Goal: Task Accomplishment & Management: Complete application form

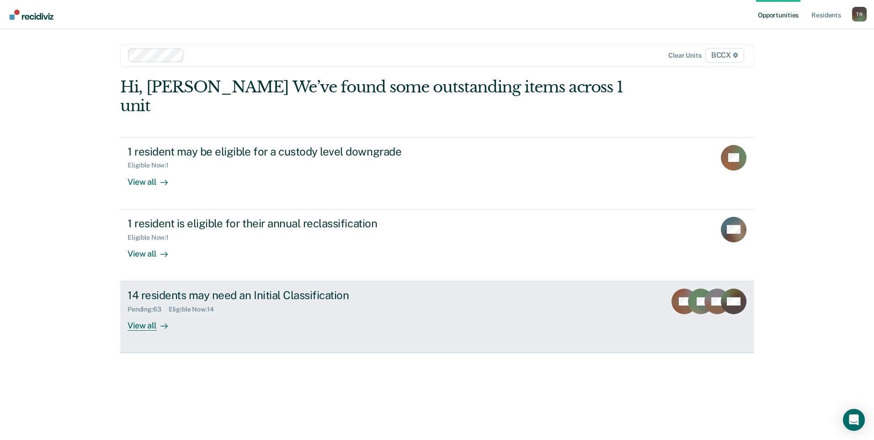
click at [147, 313] on div "View all" at bounding box center [152, 322] width 51 height 18
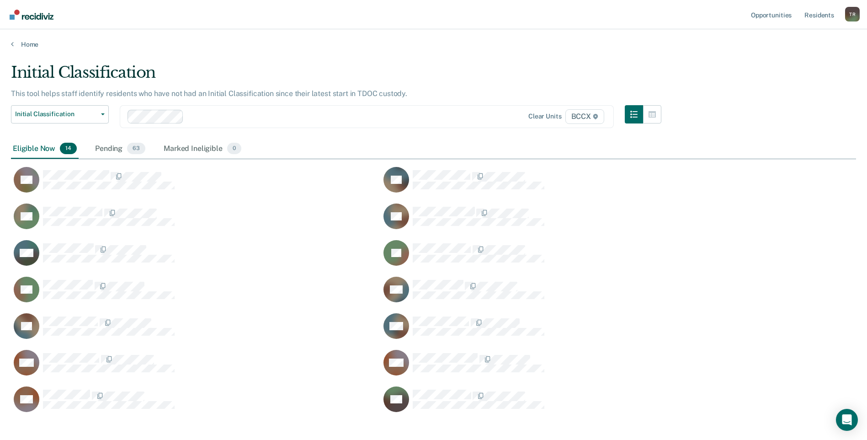
scroll to position [350, 838]
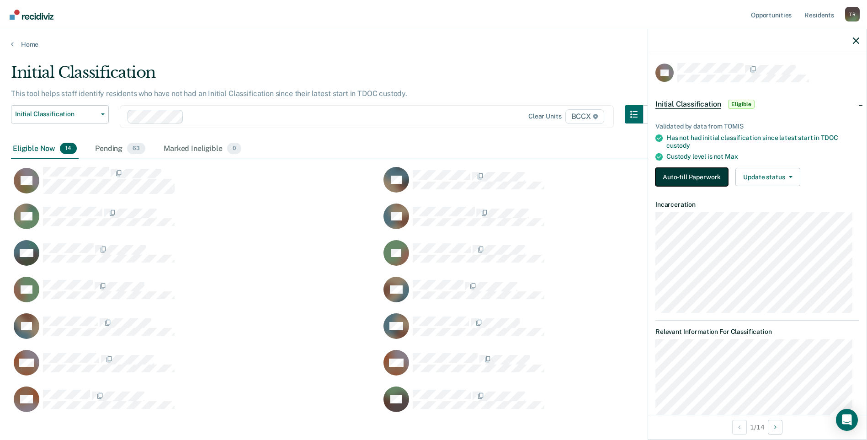
click at [682, 184] on button "Auto-fill Paperwork" at bounding box center [691, 177] width 73 height 18
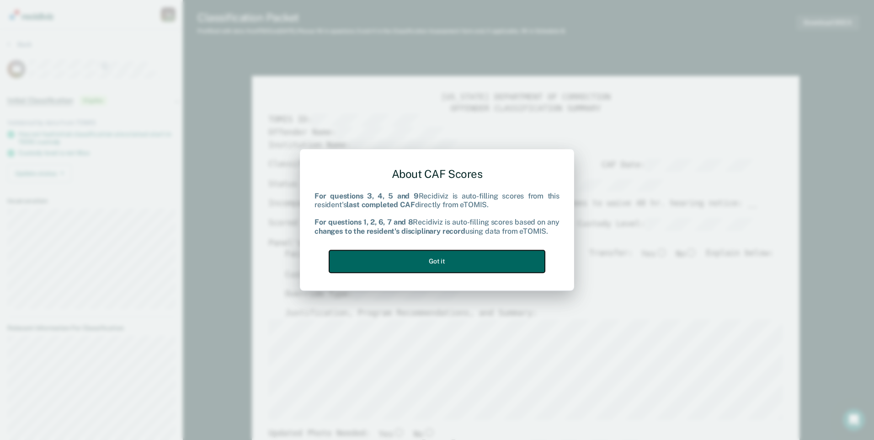
click at [499, 260] on button "Got it" at bounding box center [437, 261] width 216 height 22
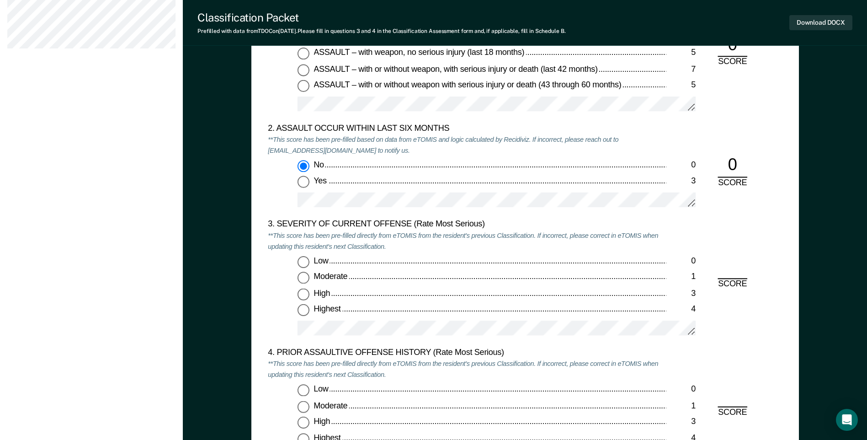
scroll to position [1051, 0]
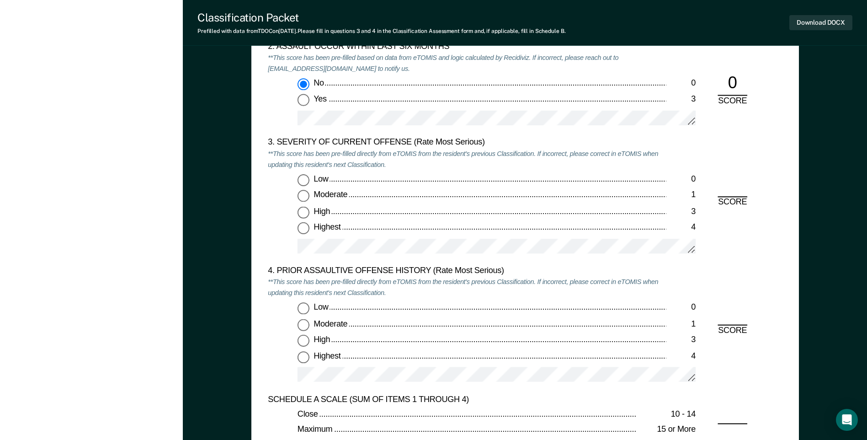
click at [309, 213] on input "High 3" at bounding box center [303, 213] width 12 height 12
type textarea "x"
radio input "true"
click at [300, 360] on input "Highest 4" at bounding box center [303, 356] width 12 height 12
type textarea "x"
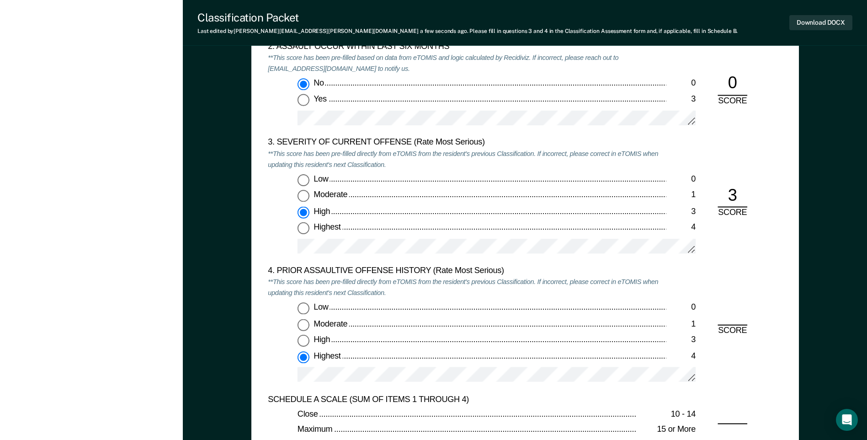
radio input "true"
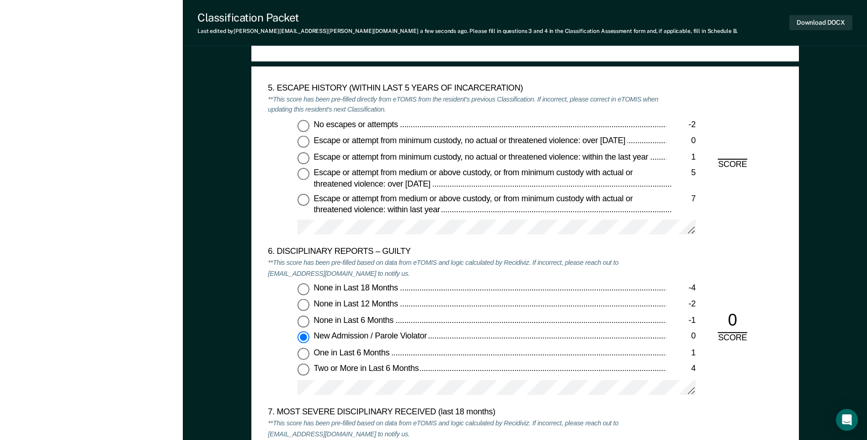
scroll to position [1462, 0]
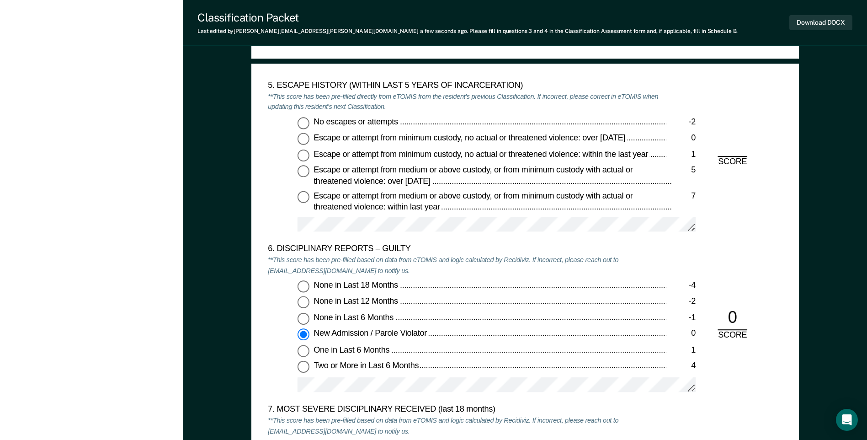
click at [305, 125] on input "No escapes or attempts -2" at bounding box center [303, 123] width 12 height 12
type textarea "x"
radio input "true"
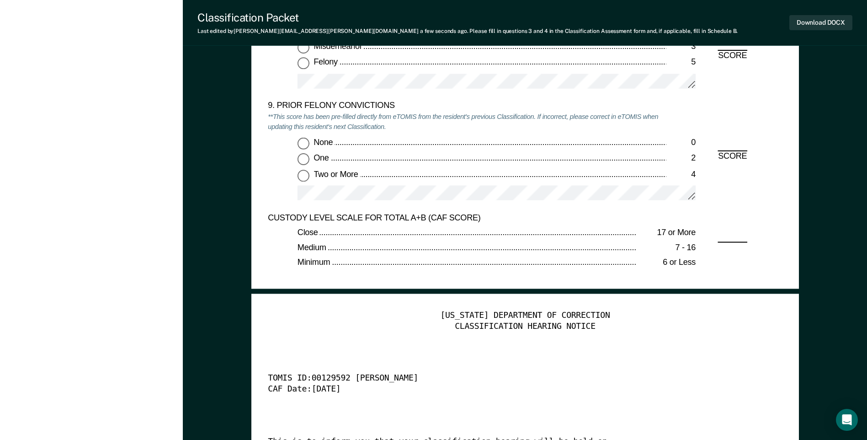
scroll to position [2011, 0]
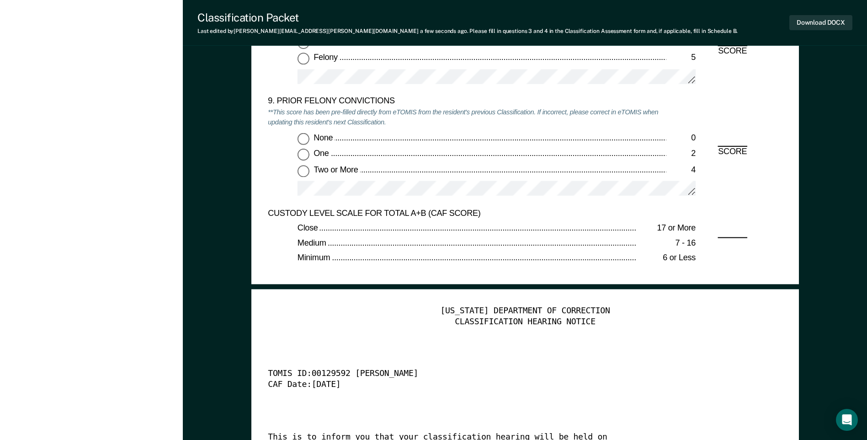
click at [300, 174] on input "Two or More 4" at bounding box center [303, 171] width 12 height 12
type textarea "x"
radio input "true"
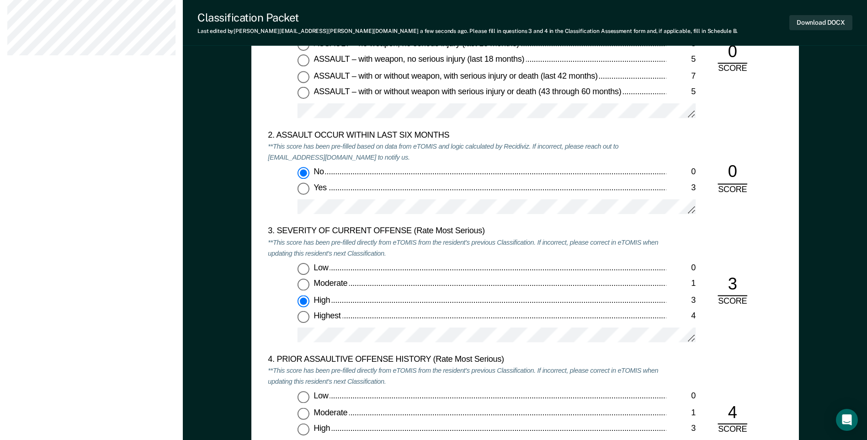
scroll to position [960, 0]
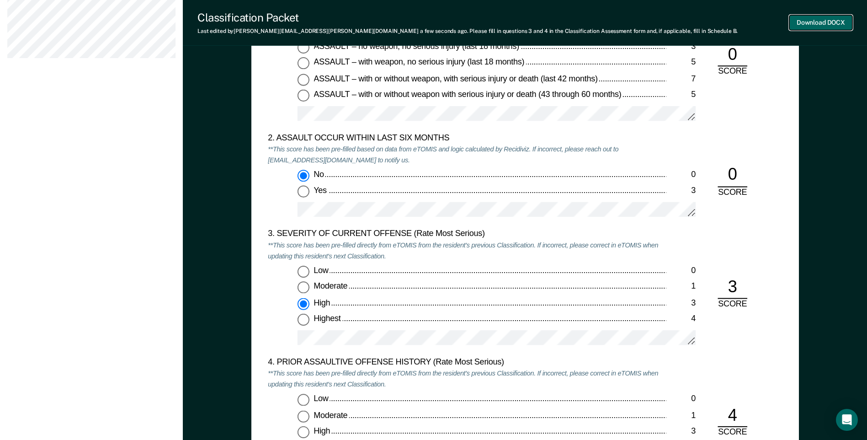
click at [821, 27] on button "Download DOCX" at bounding box center [820, 22] width 63 height 15
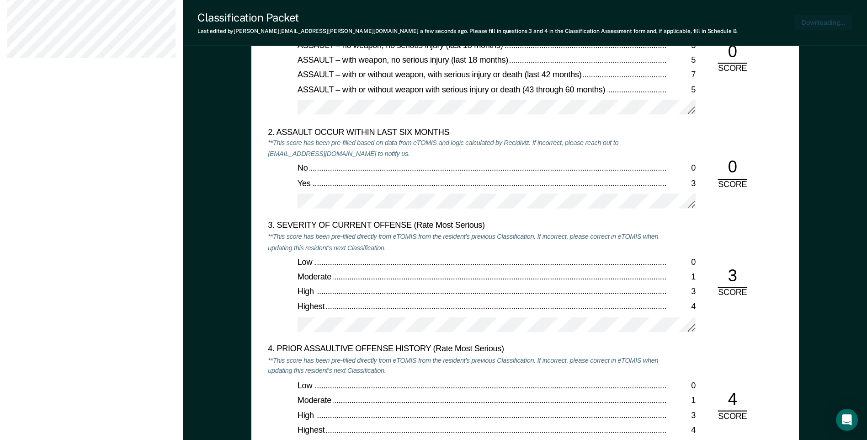
scroll to position [1004, 0]
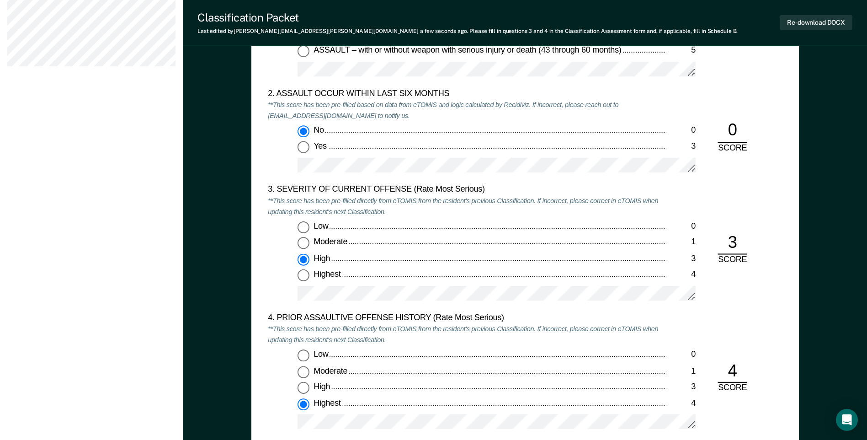
drag, startPoint x: 69, startPoint y: 212, endPoint x: 66, endPoint y: 205, distance: 8.0
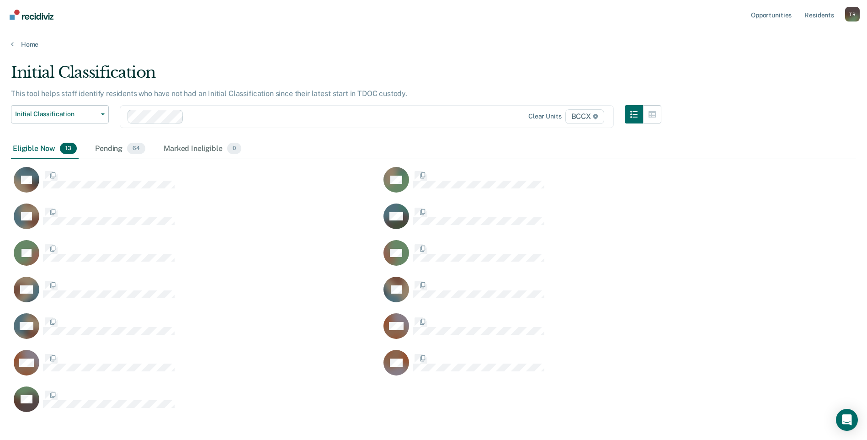
scroll to position [350, 838]
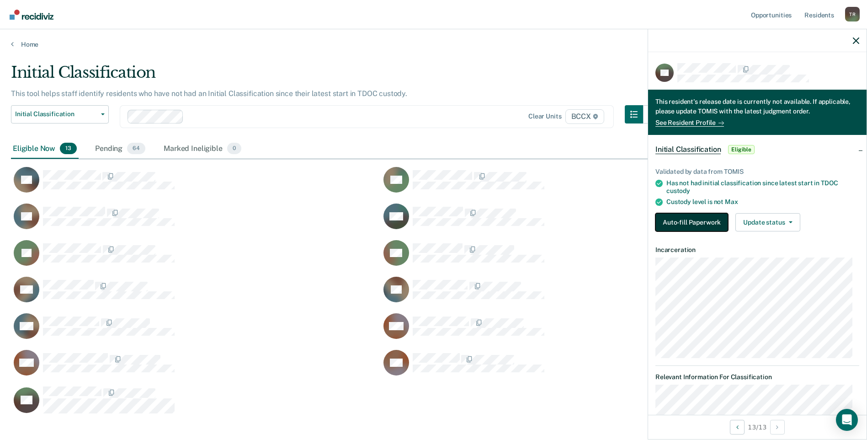
click at [696, 215] on button "Auto-fill Paperwork" at bounding box center [691, 222] width 73 height 18
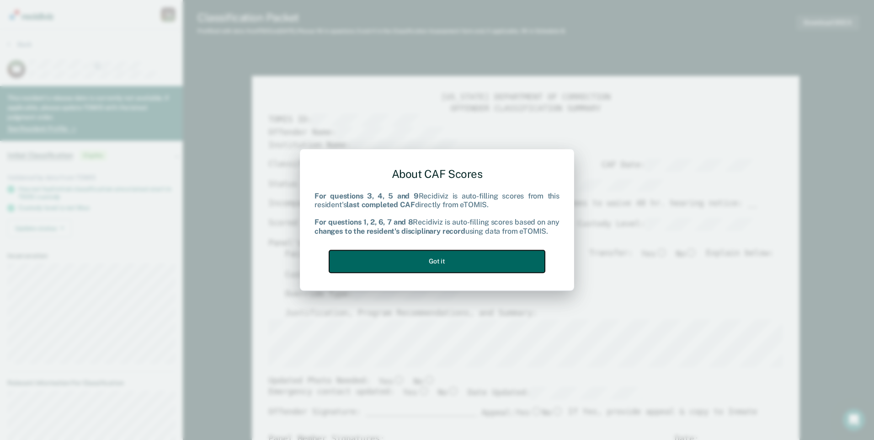
click at [501, 253] on button "Got it" at bounding box center [437, 261] width 216 height 22
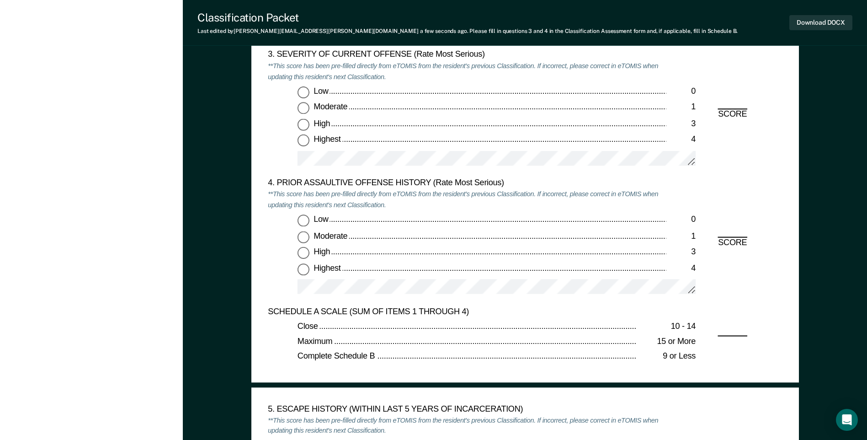
scroll to position [1005, 0]
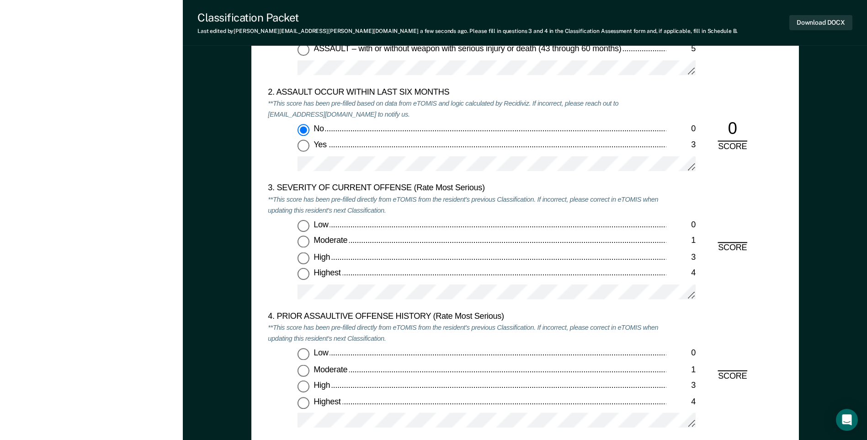
click at [303, 260] on input "High 3" at bounding box center [303, 258] width 12 height 12
type textarea "x"
radio input "true"
click at [302, 359] on input "Low 0" at bounding box center [303, 354] width 12 height 12
type textarea "x"
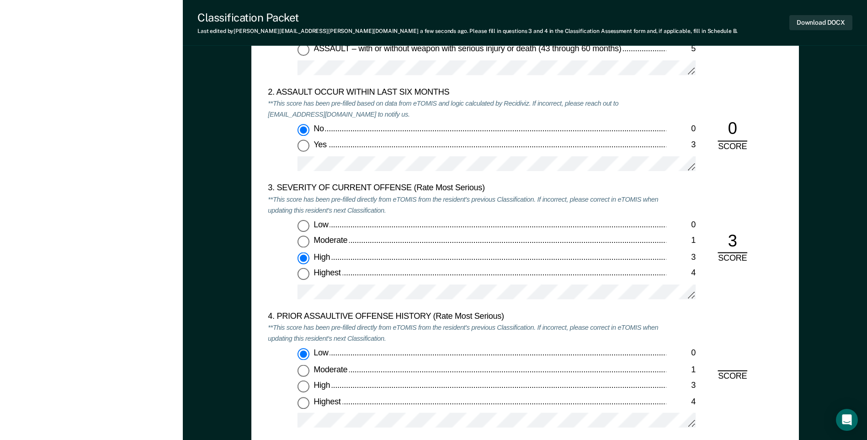
radio input "true"
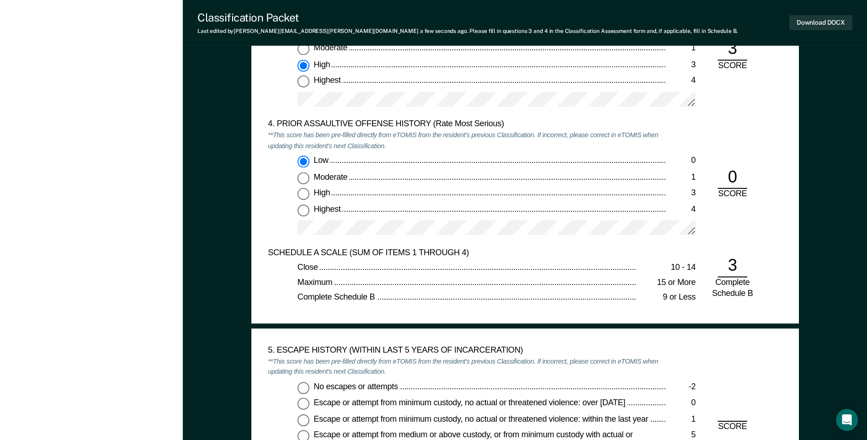
scroll to position [1234, 0]
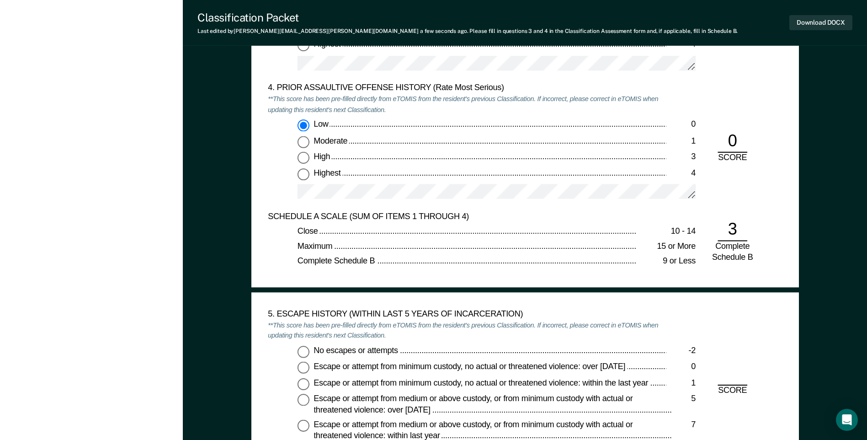
click at [301, 350] on input "No escapes or attempts -2" at bounding box center [303, 351] width 12 height 12
type textarea "x"
radio input "true"
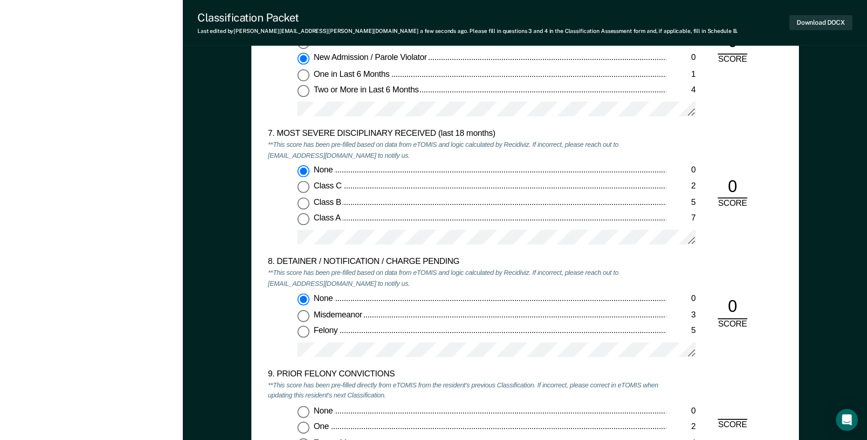
scroll to position [1874, 0]
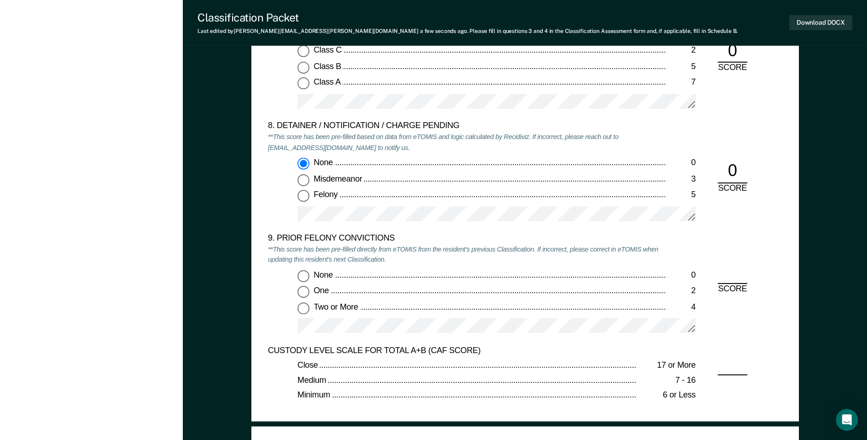
click at [303, 195] on input "Felony 5" at bounding box center [303, 196] width 12 height 12
type textarea "x"
radio input "false"
radio input "true"
click at [305, 275] on input "None 0" at bounding box center [303, 276] width 12 height 12
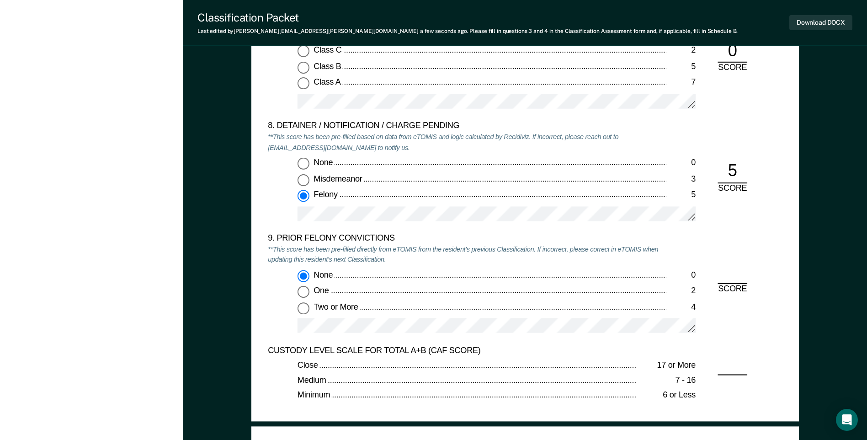
type textarea "x"
radio input "true"
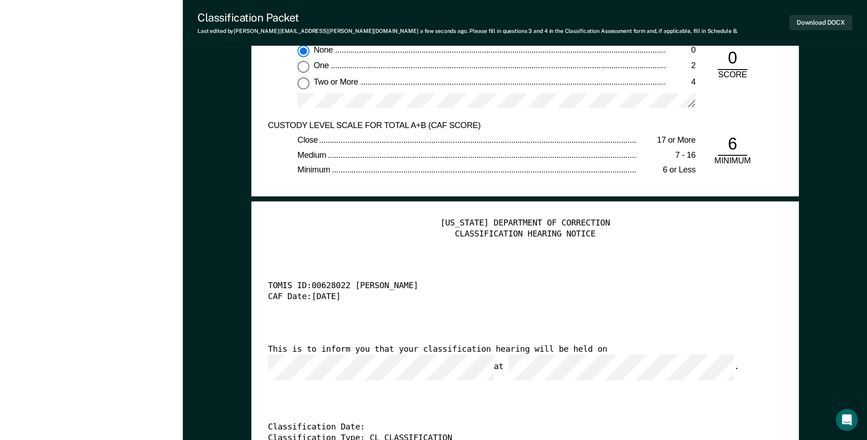
scroll to position [2102, 0]
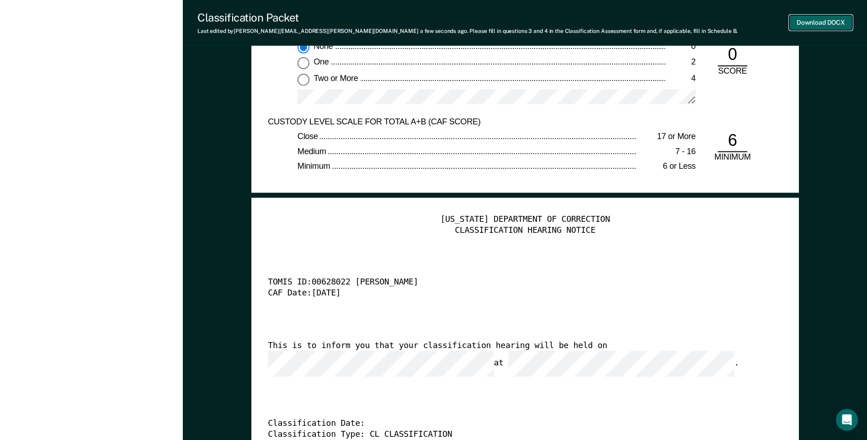
click at [799, 26] on button "Download DOCX" at bounding box center [820, 22] width 63 height 15
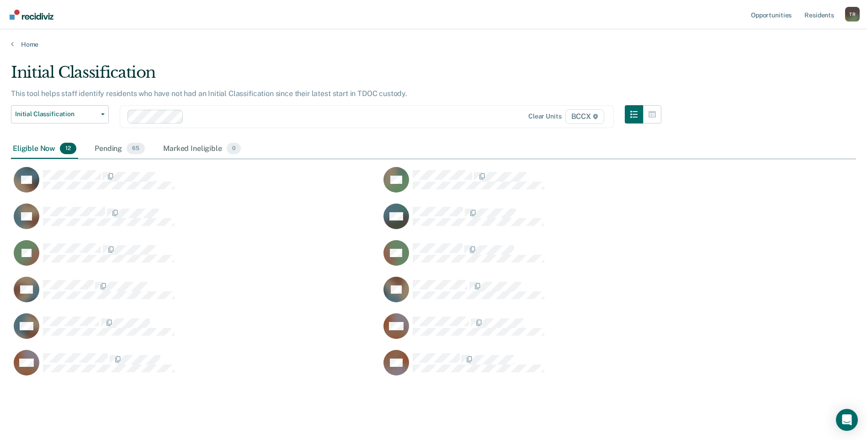
scroll to position [313, 838]
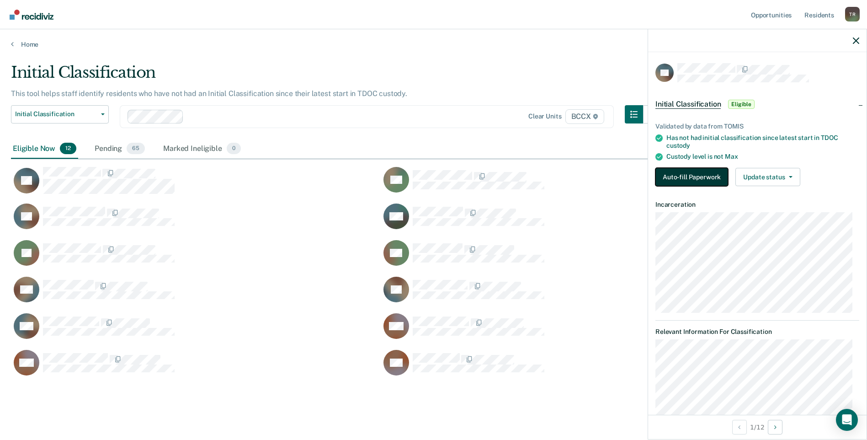
click at [690, 171] on button "Auto-fill Paperwork" at bounding box center [691, 177] width 73 height 18
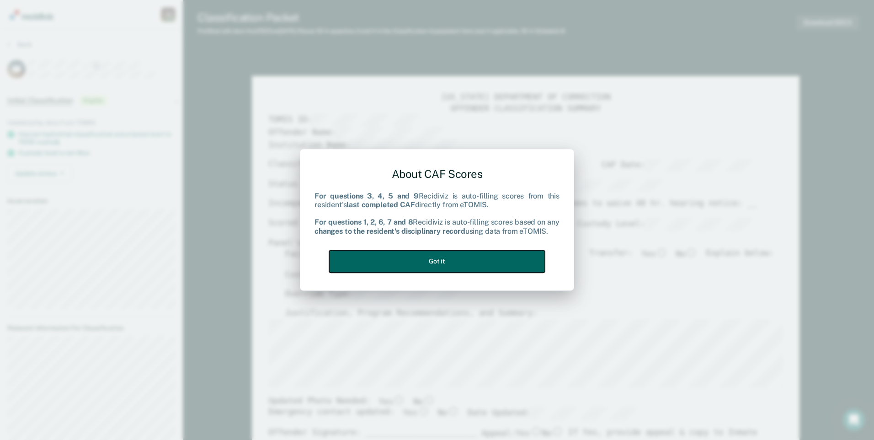
click at [511, 260] on button "Got it" at bounding box center [437, 261] width 216 height 22
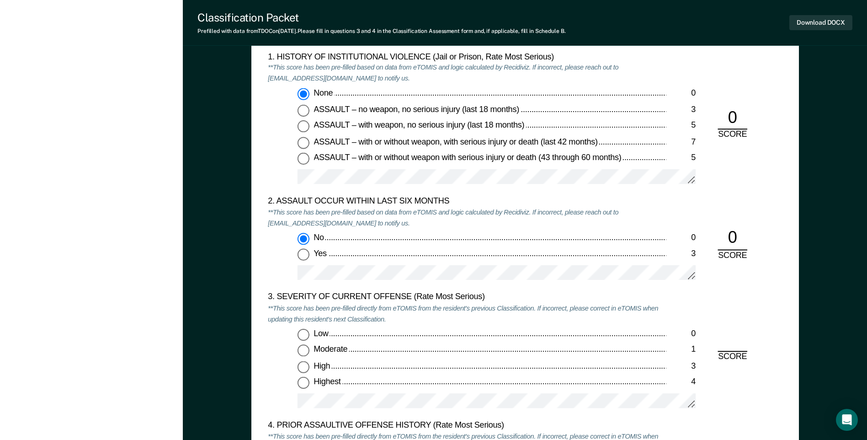
scroll to position [1051, 0]
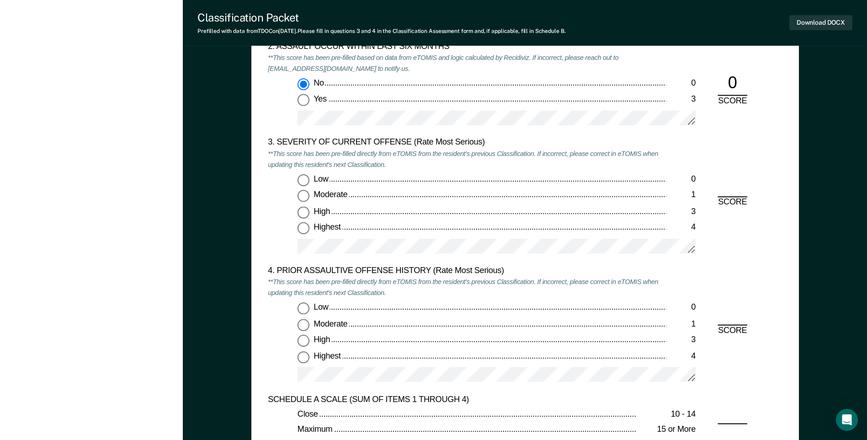
click at [305, 196] on input "Moderate 1" at bounding box center [303, 196] width 12 height 12
type textarea "x"
radio input "true"
click at [310, 310] on label "Low 0" at bounding box center [496, 309] width 398 height 12
click at [309, 310] on input "Low 0" at bounding box center [303, 309] width 12 height 12
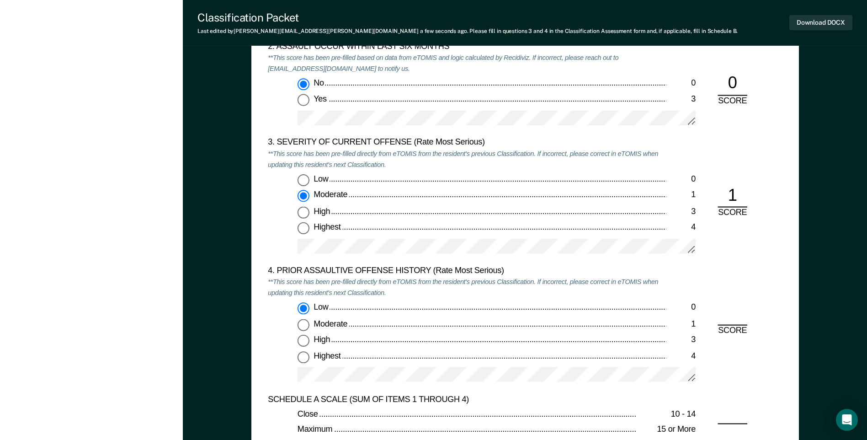
type textarea "x"
radio input "true"
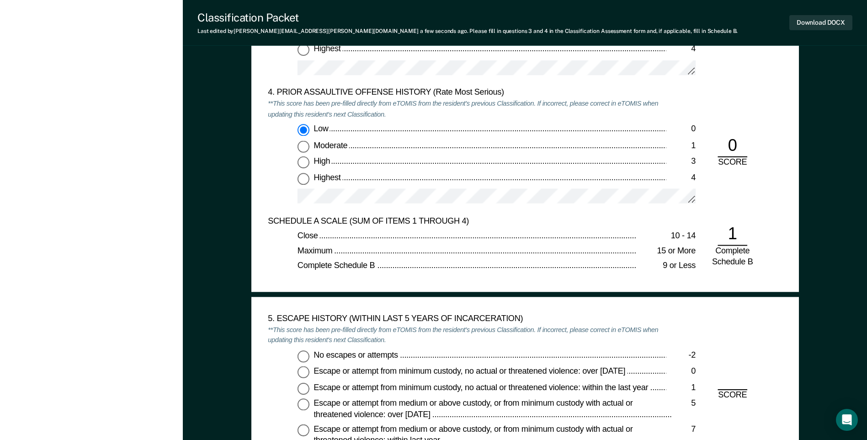
scroll to position [1234, 0]
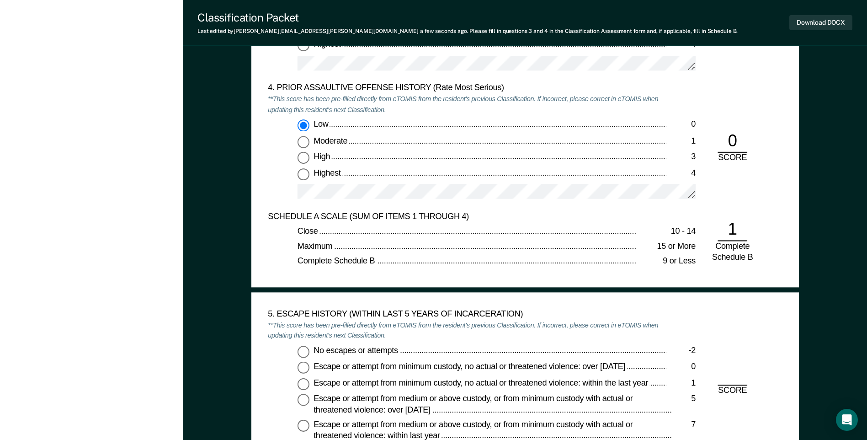
drag, startPoint x: 300, startPoint y: 352, endPoint x: 357, endPoint y: 349, distance: 56.7
click at [301, 352] on input "No escapes or attempts -2" at bounding box center [303, 351] width 12 height 12
type textarea "x"
radio input "true"
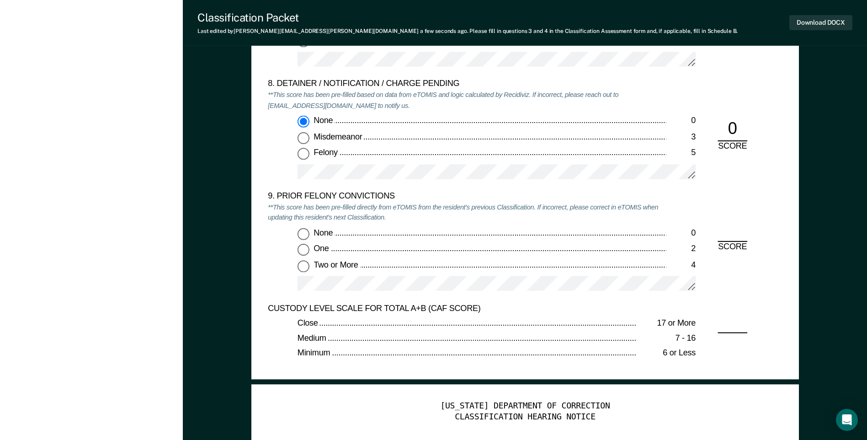
scroll to position [1919, 0]
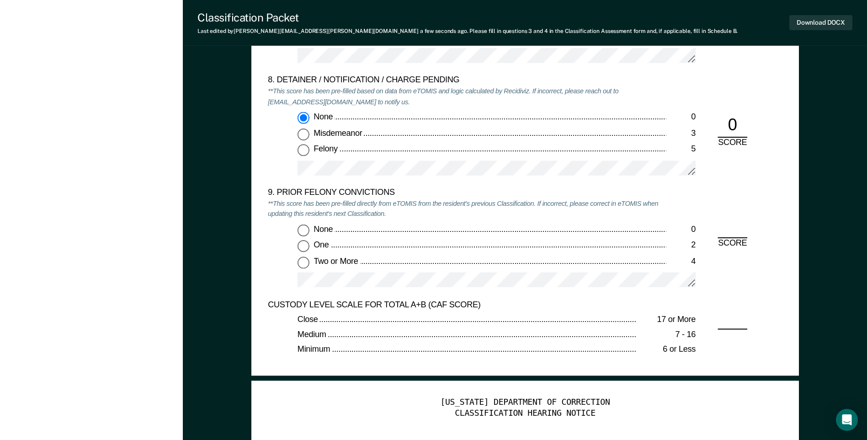
click at [303, 228] on input "None 0" at bounding box center [303, 230] width 12 height 12
type textarea "x"
radio input "true"
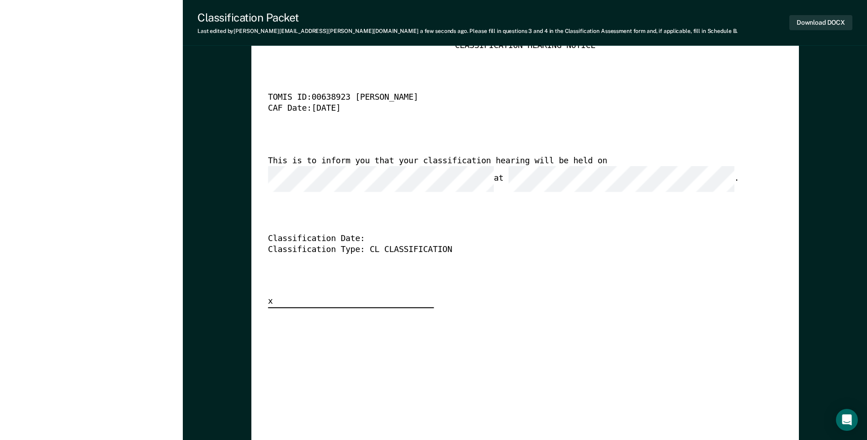
scroll to position [2285, 0]
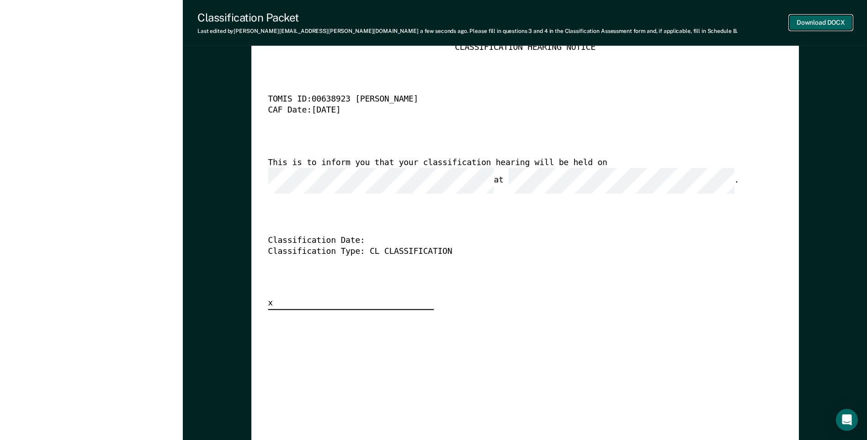
click at [796, 24] on button "Download DOCX" at bounding box center [820, 22] width 63 height 15
drag, startPoint x: 101, startPoint y: 30, endPoint x: 96, endPoint y: 27, distance: 6.0
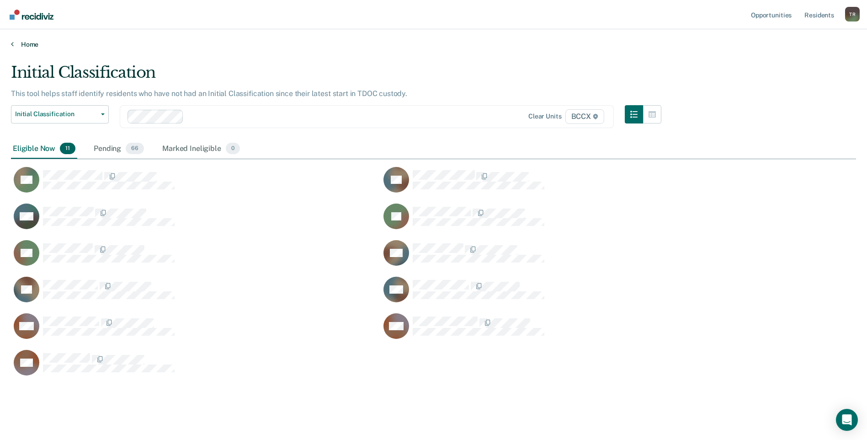
scroll to position [313, 838]
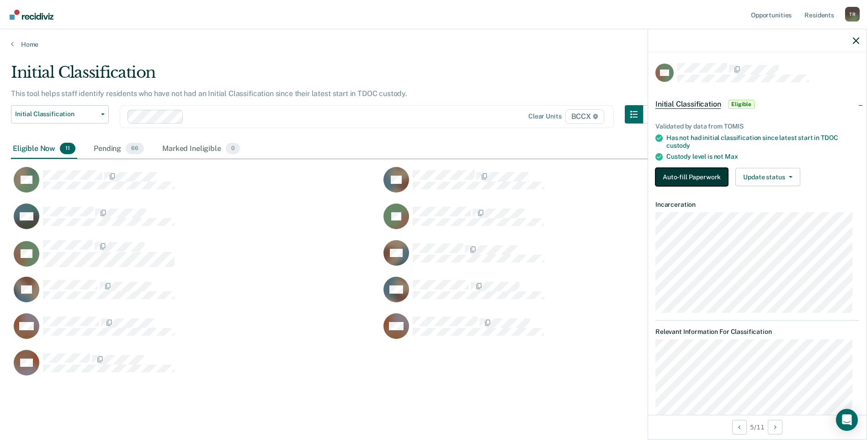
click at [675, 171] on button "Auto-fill Paperwork" at bounding box center [691, 177] width 73 height 18
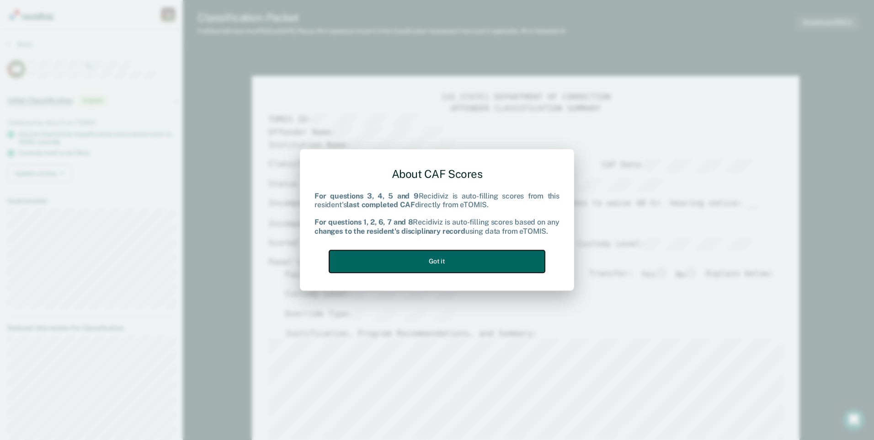
click at [510, 267] on button "Got it" at bounding box center [437, 261] width 216 height 22
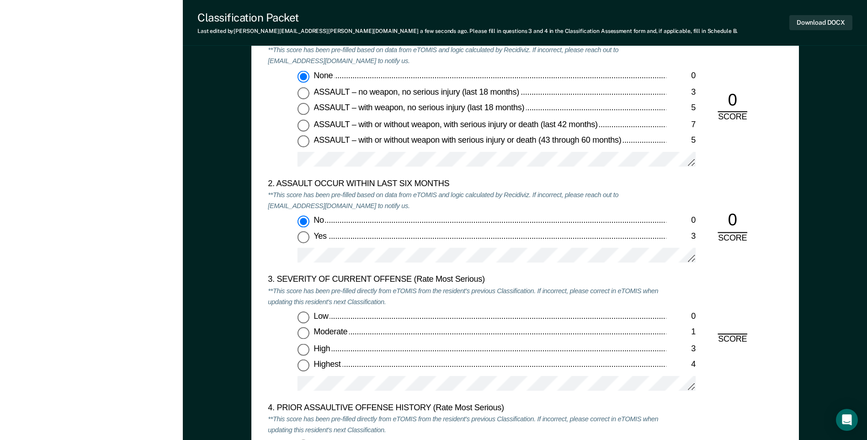
scroll to position [960, 0]
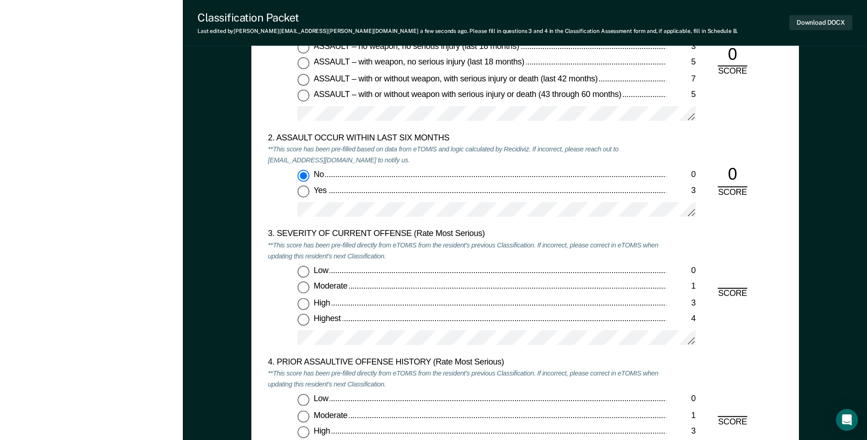
click at [303, 320] on input "Highest 4" at bounding box center [303, 320] width 12 height 12
type textarea "x"
radio input "true"
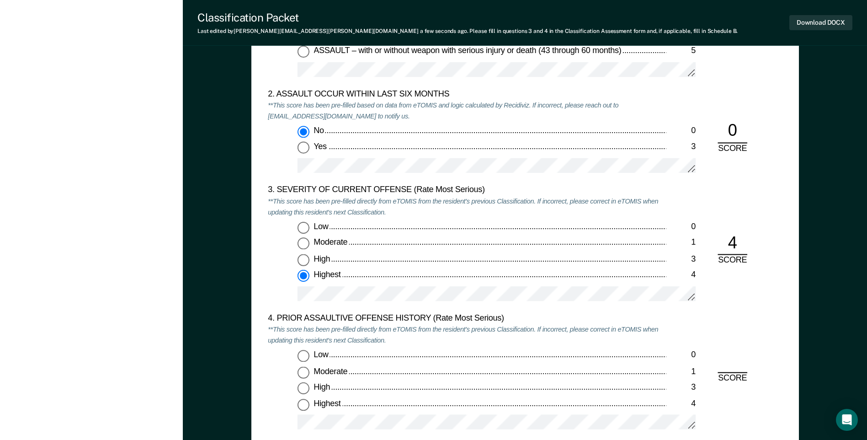
scroll to position [1051, 0]
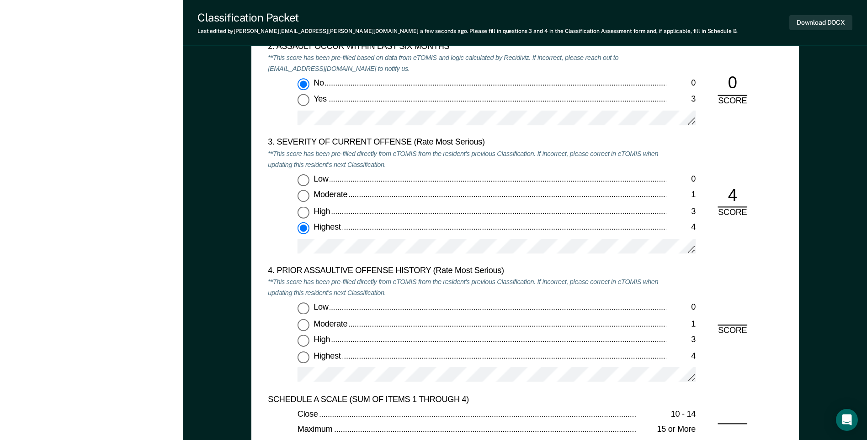
click at [305, 358] on input "Highest 4" at bounding box center [303, 356] width 12 height 12
type textarea "x"
radio input "true"
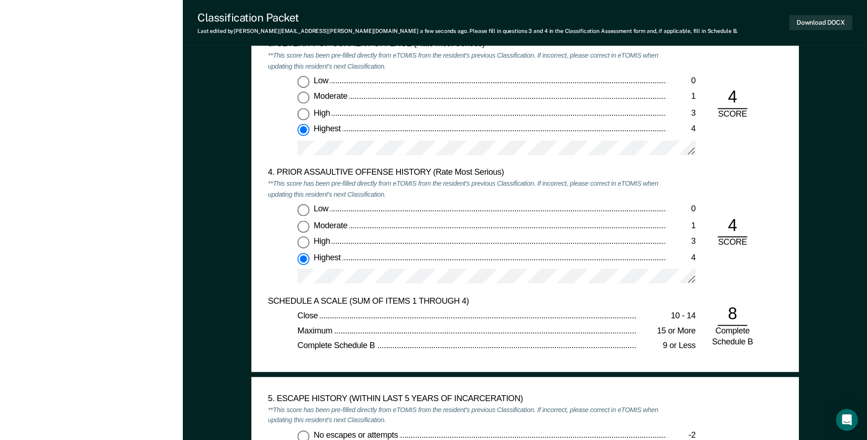
scroll to position [1325, 0]
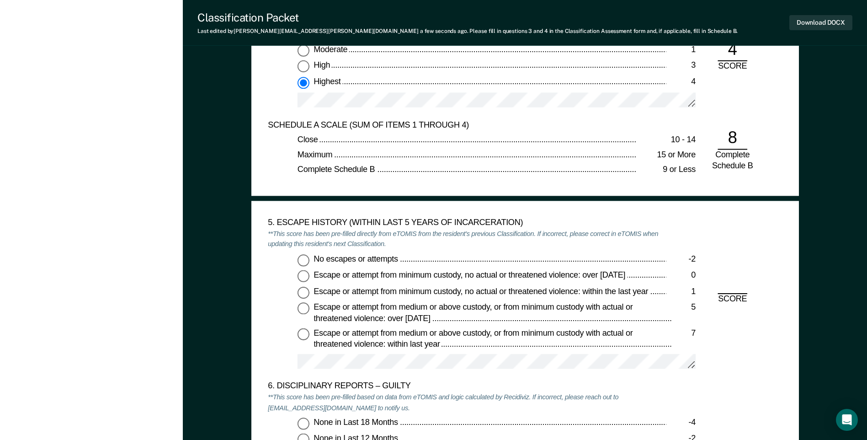
click at [300, 258] on input "No escapes or attempts -2" at bounding box center [303, 260] width 12 height 12
type textarea "x"
radio input "true"
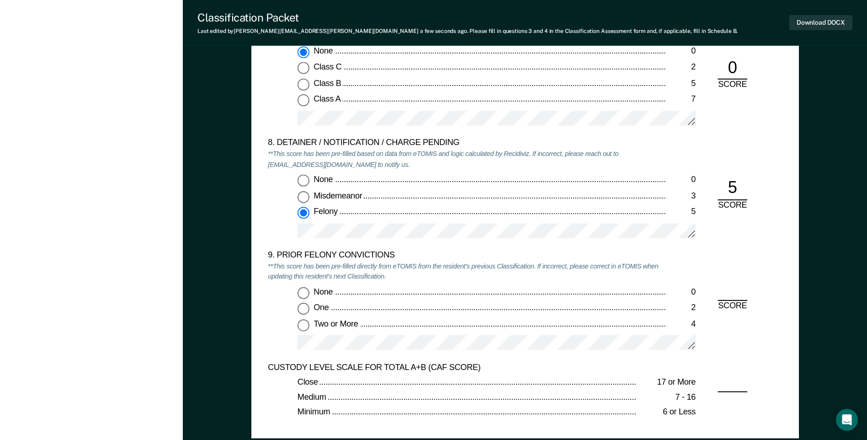
scroll to position [1874, 0]
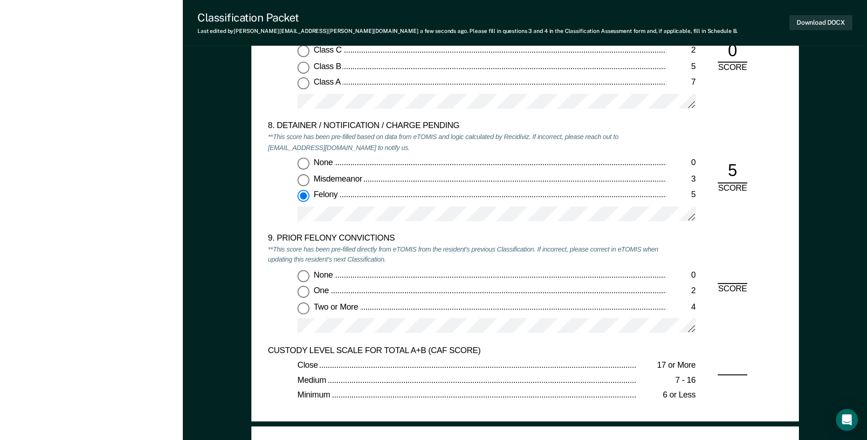
click at [304, 307] on input "Two or More 4" at bounding box center [303, 308] width 12 height 12
type textarea "x"
radio input "true"
click at [804, 21] on button "Download DOCX" at bounding box center [820, 22] width 63 height 15
type textarea "x"
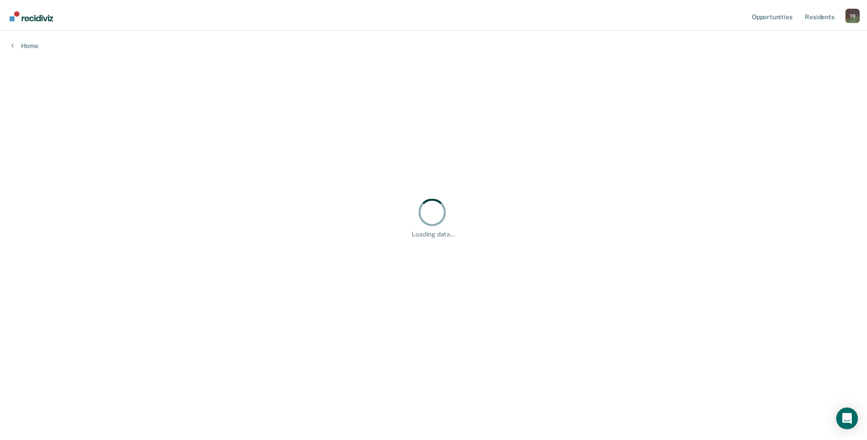
scroll to position [301, 845]
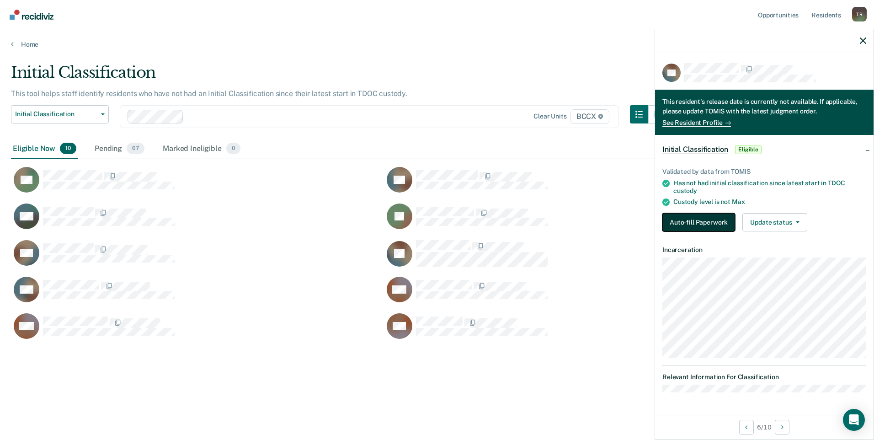
click at [721, 227] on button "Auto-fill Paperwork" at bounding box center [698, 222] width 73 height 18
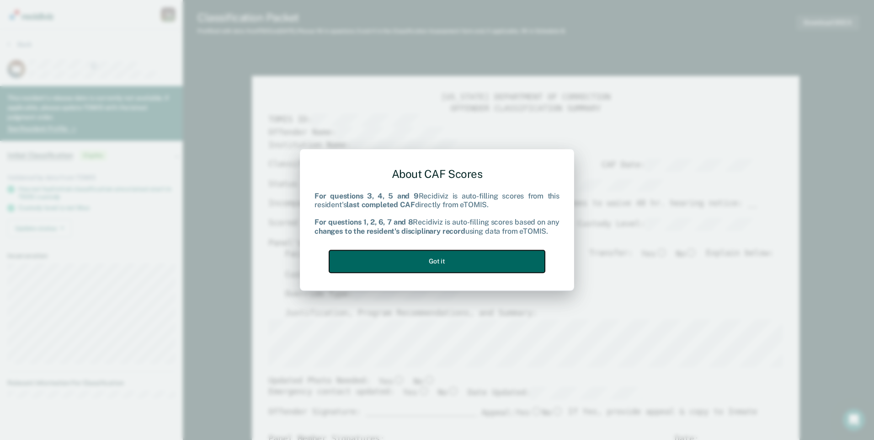
click at [489, 269] on button "Got it" at bounding box center [437, 261] width 216 height 22
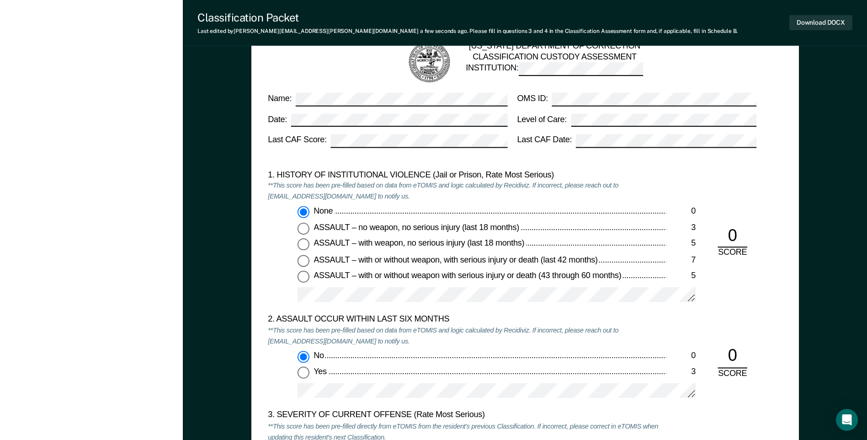
scroll to position [914, 0]
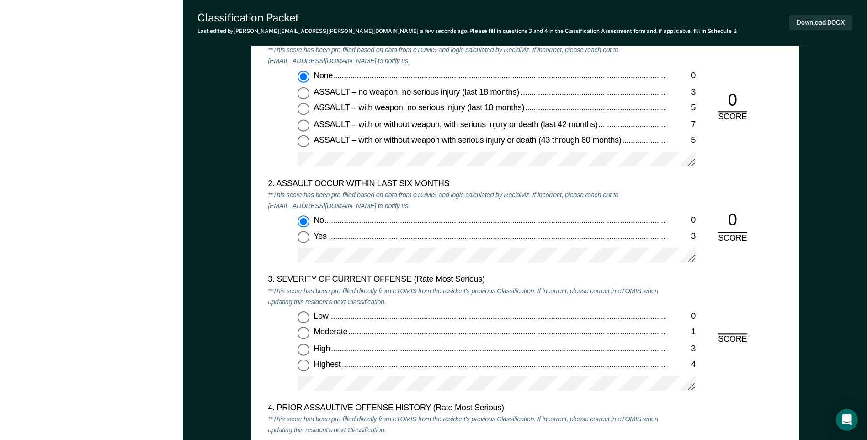
click at [306, 367] on input "Highest 4" at bounding box center [303, 366] width 12 height 12
type textarea "x"
radio input "true"
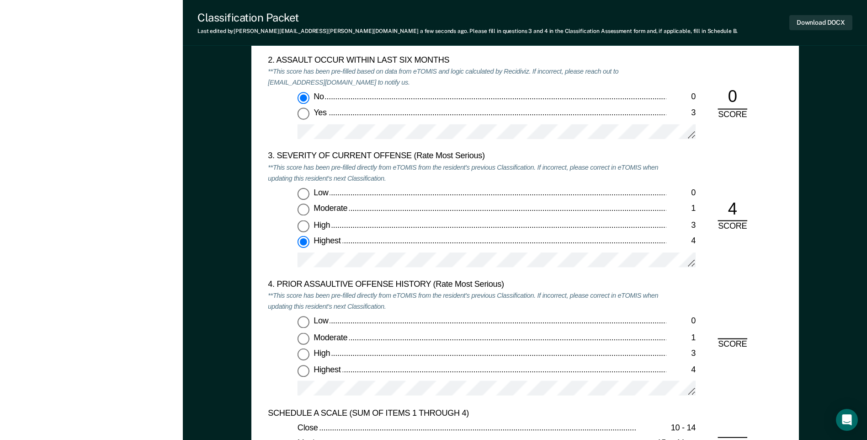
scroll to position [1097, 0]
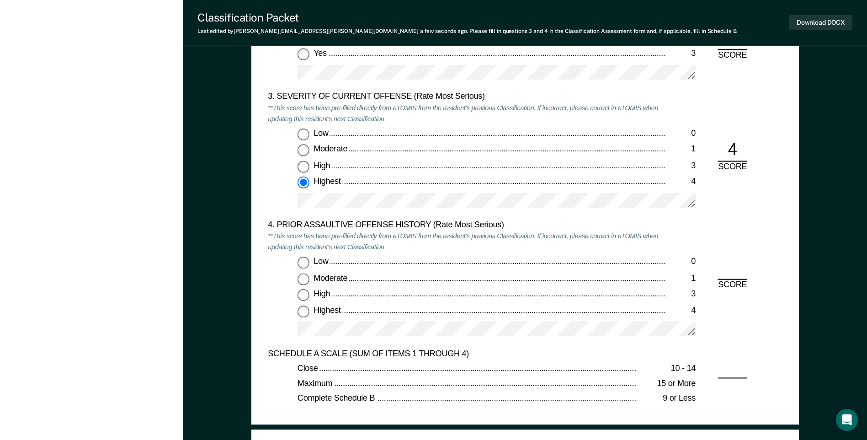
click at [309, 265] on input "Low 0" at bounding box center [303, 263] width 12 height 12
type textarea "x"
radio input "true"
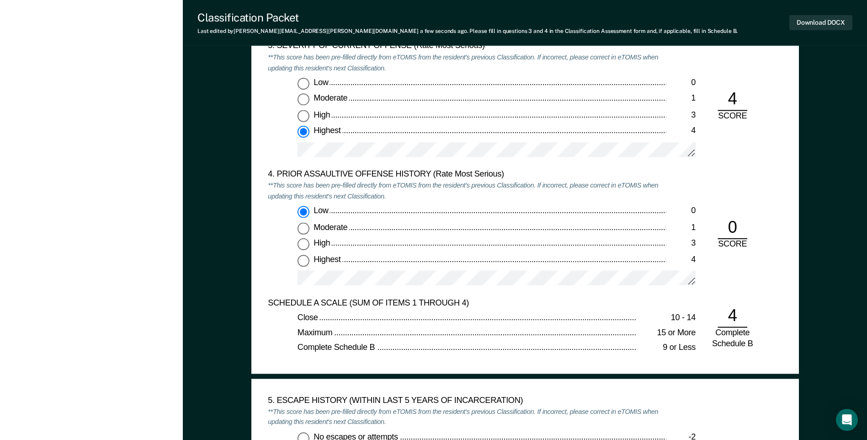
scroll to position [1279, 0]
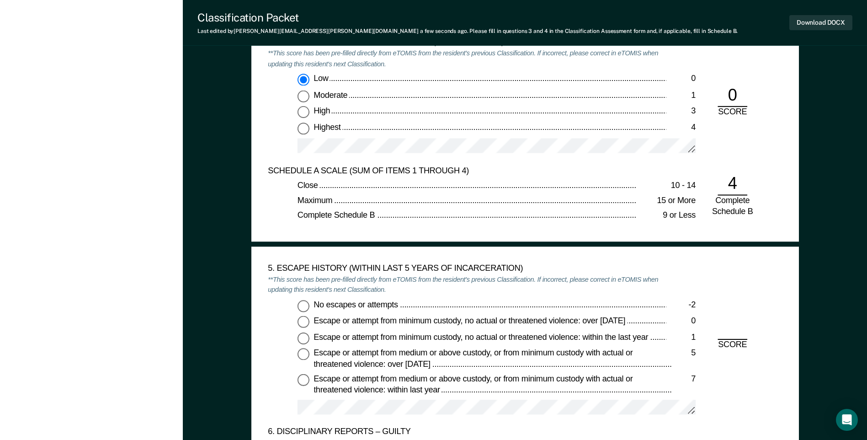
click at [305, 306] on input "No escapes or attempts -2" at bounding box center [303, 306] width 12 height 12
type textarea "x"
radio input "true"
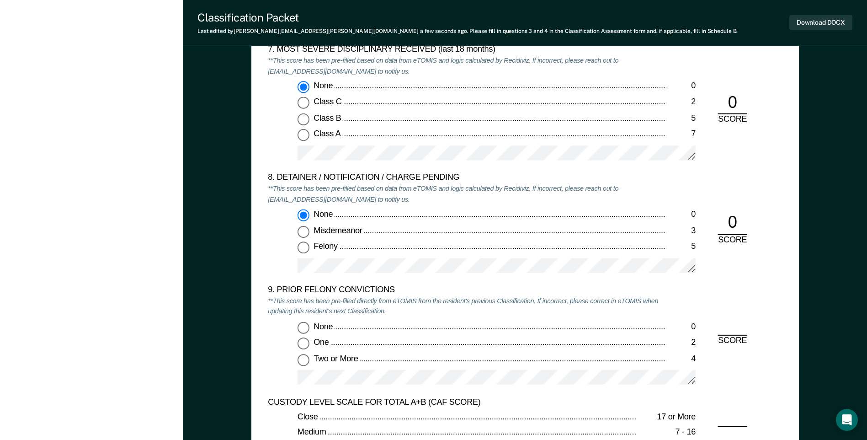
scroll to position [1919, 0]
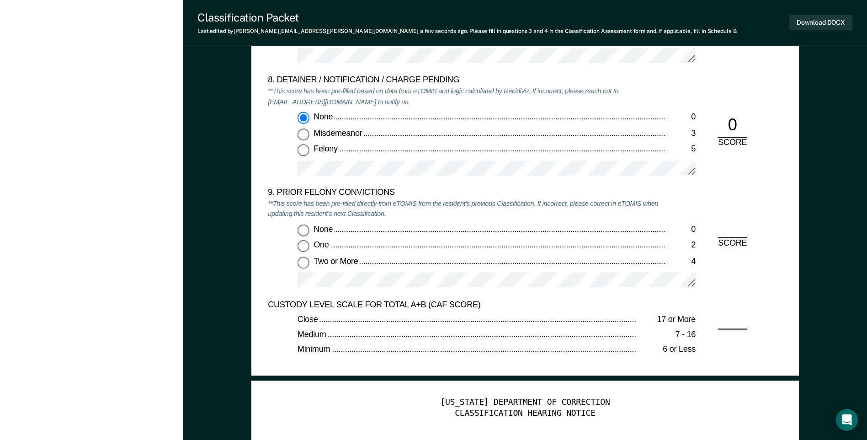
click at [301, 233] on input "None 0" at bounding box center [303, 230] width 12 height 12
type textarea "x"
radio input "true"
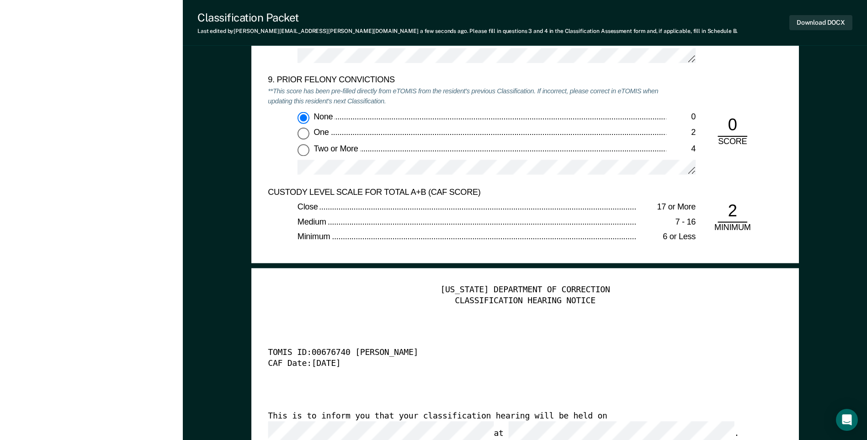
scroll to position [2102, 0]
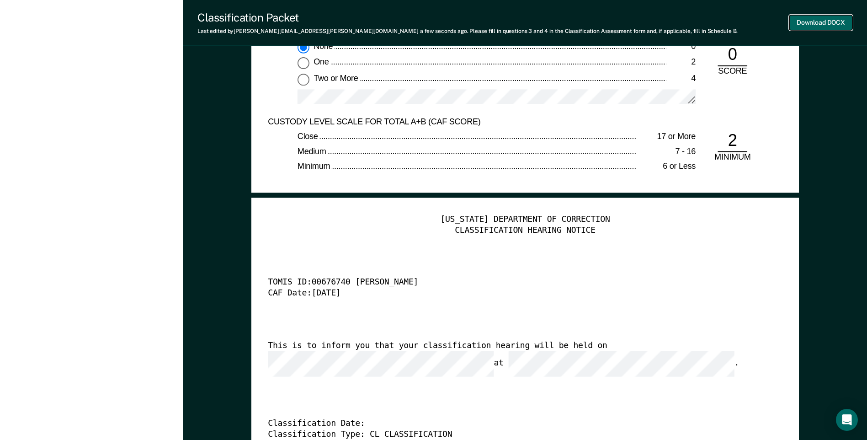
click at [815, 23] on button "Download DOCX" at bounding box center [820, 22] width 63 height 15
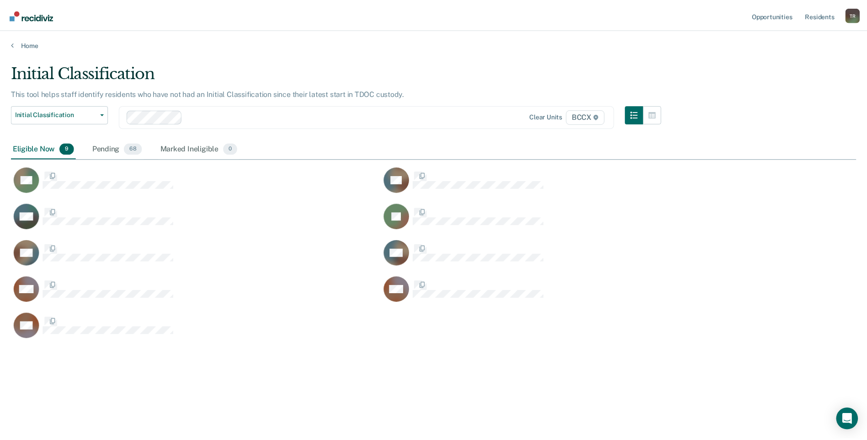
scroll to position [301, 845]
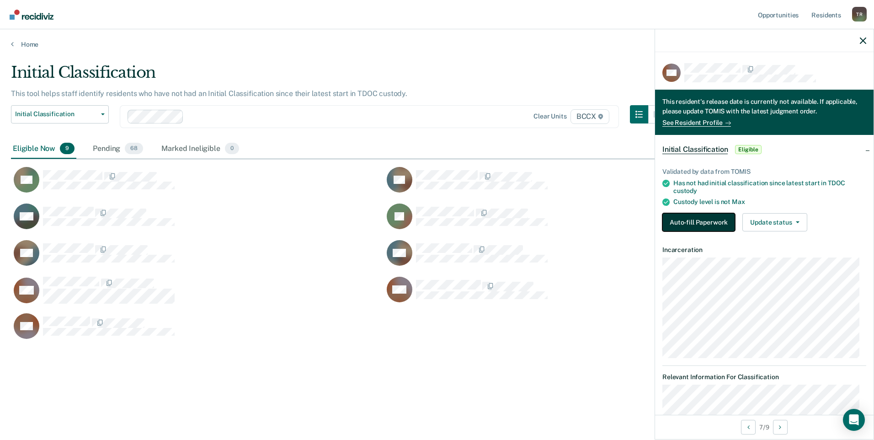
click at [691, 215] on button "Auto-fill Paperwork" at bounding box center [698, 222] width 73 height 18
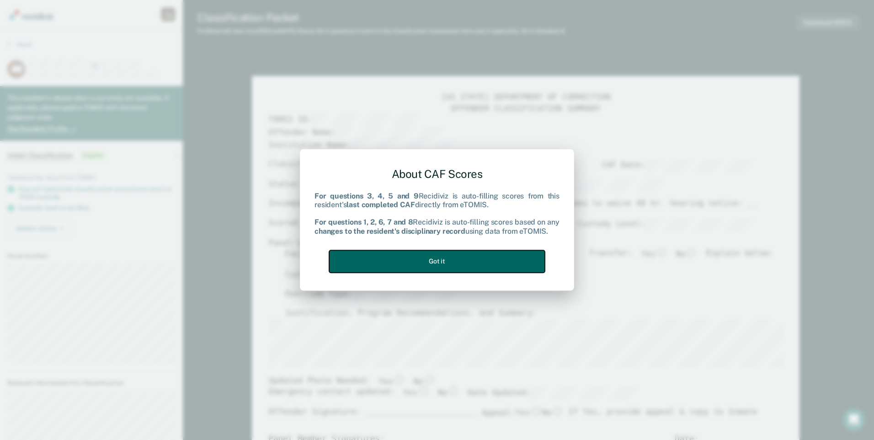
click at [504, 255] on button "Got it" at bounding box center [437, 261] width 216 height 22
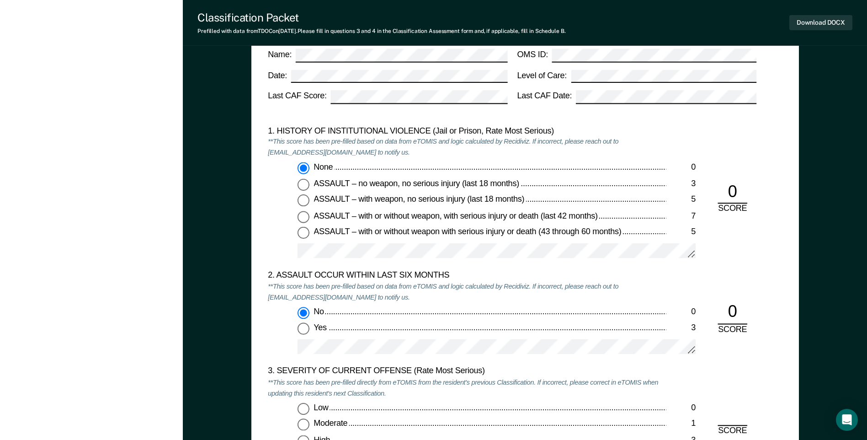
scroll to position [960, 0]
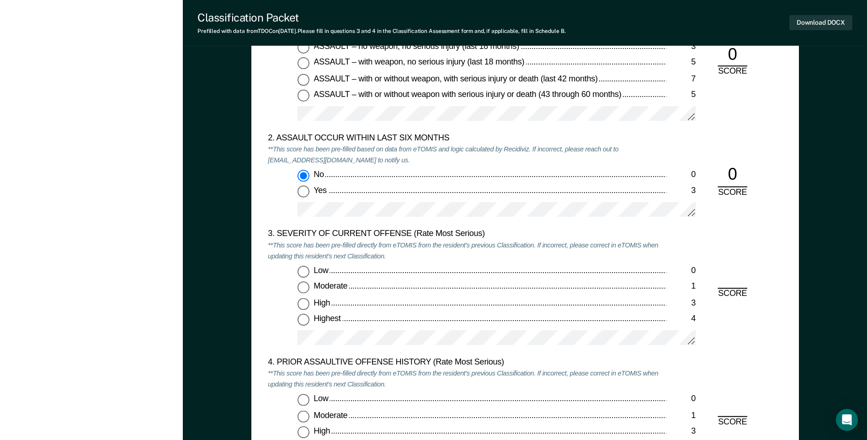
click at [303, 300] on input "High 3" at bounding box center [303, 304] width 12 height 12
type textarea "x"
radio input "true"
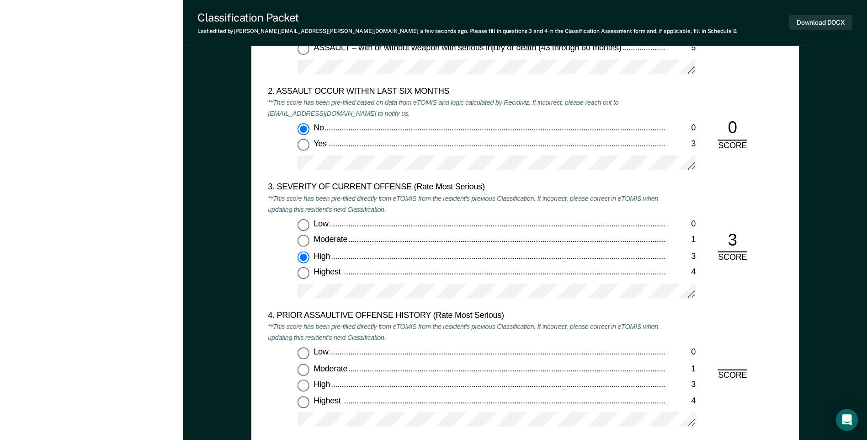
scroll to position [1051, 0]
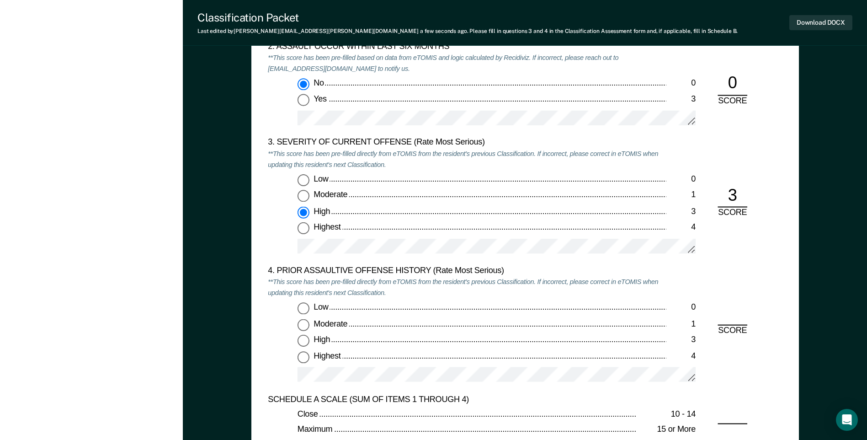
click at [306, 355] on input "Highest 4" at bounding box center [303, 356] width 12 height 12
type textarea "x"
radio input "true"
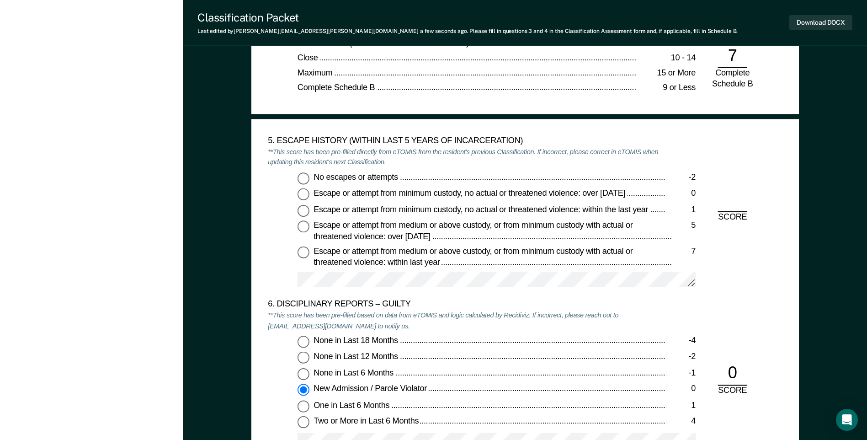
scroll to position [1417, 0]
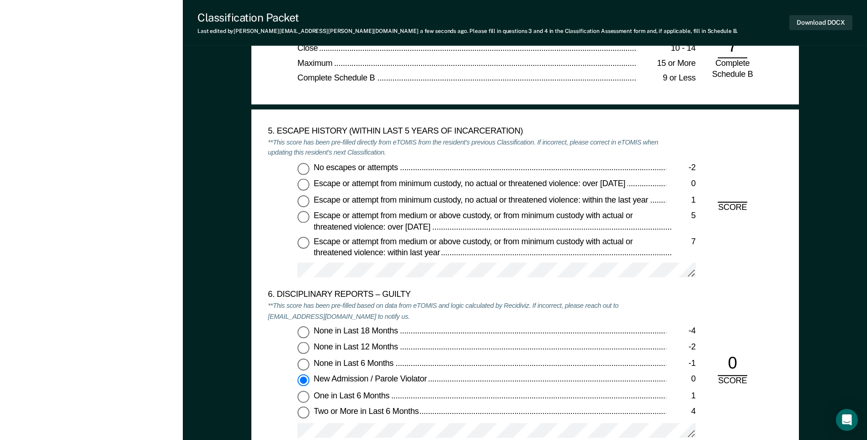
click at [306, 170] on input "No escapes or attempts -2" at bounding box center [303, 169] width 12 height 12
type textarea "x"
radio input "true"
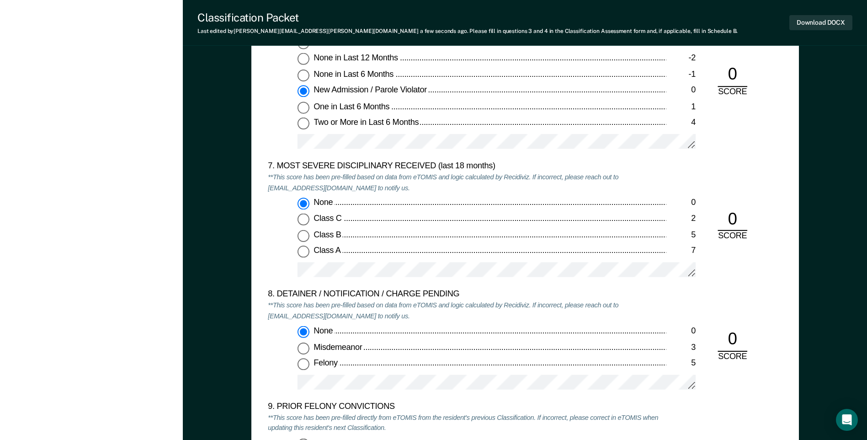
scroll to position [1782, 0]
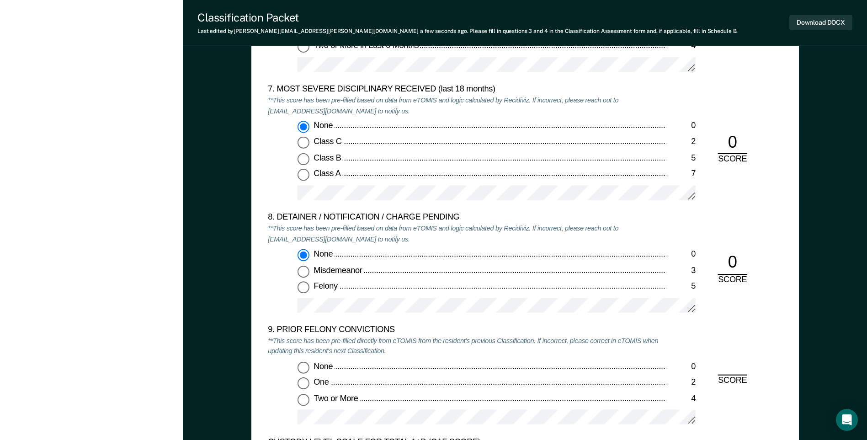
click at [307, 383] on input "One 2" at bounding box center [303, 383] width 12 height 12
type textarea "x"
radio input "true"
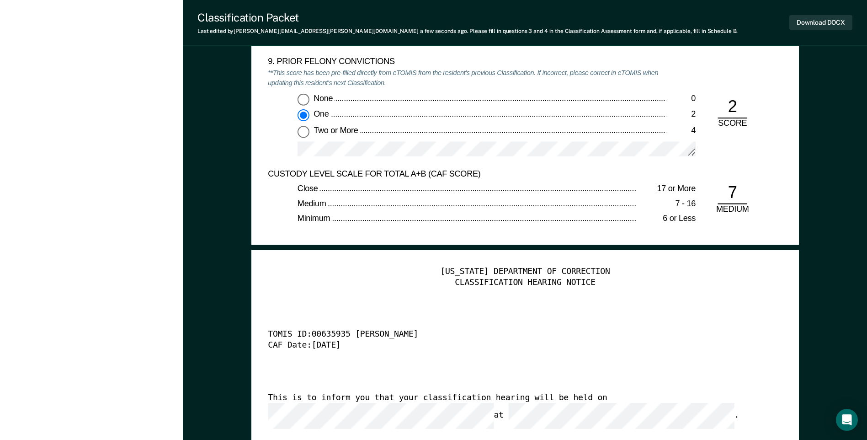
scroll to position [2148, 0]
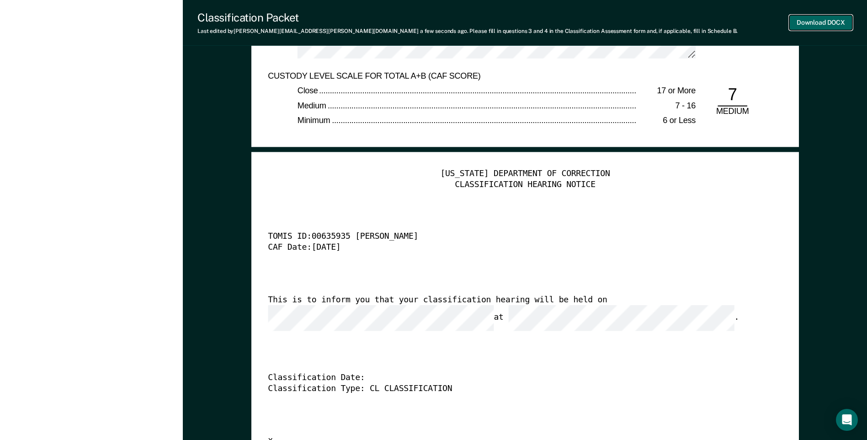
click at [818, 21] on button "Download DOCX" at bounding box center [820, 22] width 63 height 15
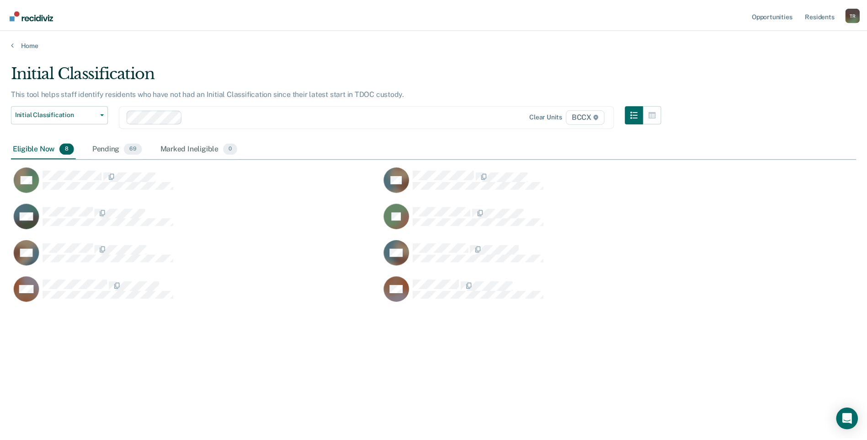
scroll to position [301, 845]
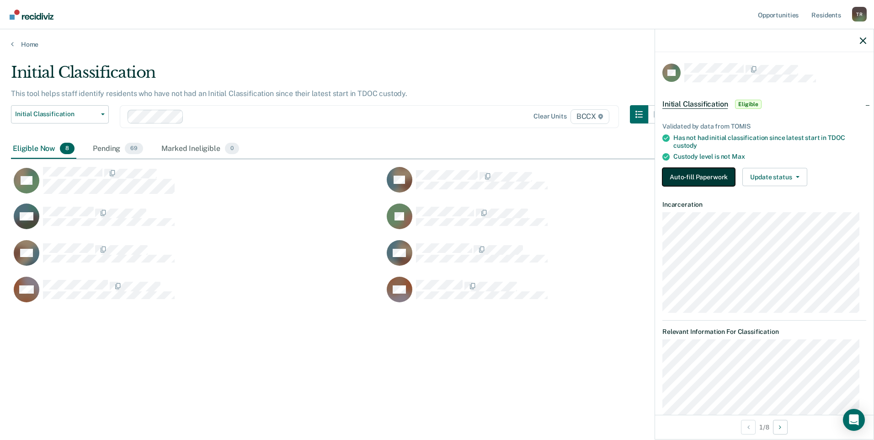
click at [681, 172] on button "Auto-fill Paperwork" at bounding box center [698, 177] width 73 height 18
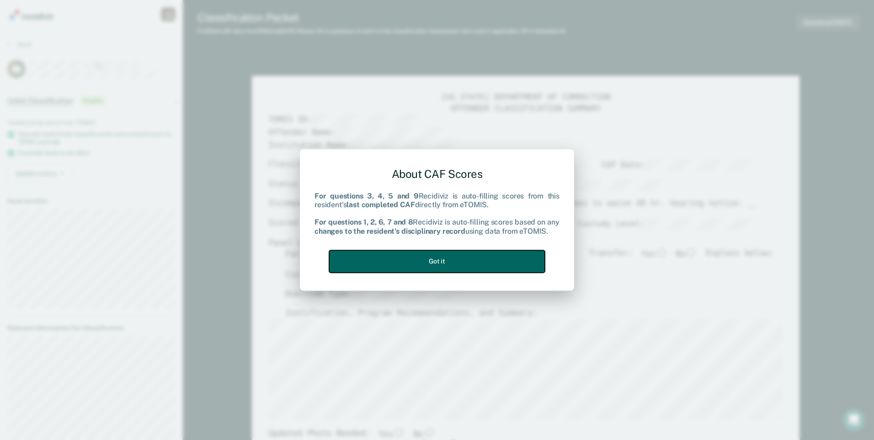
click at [479, 267] on button "Got it" at bounding box center [437, 261] width 216 height 22
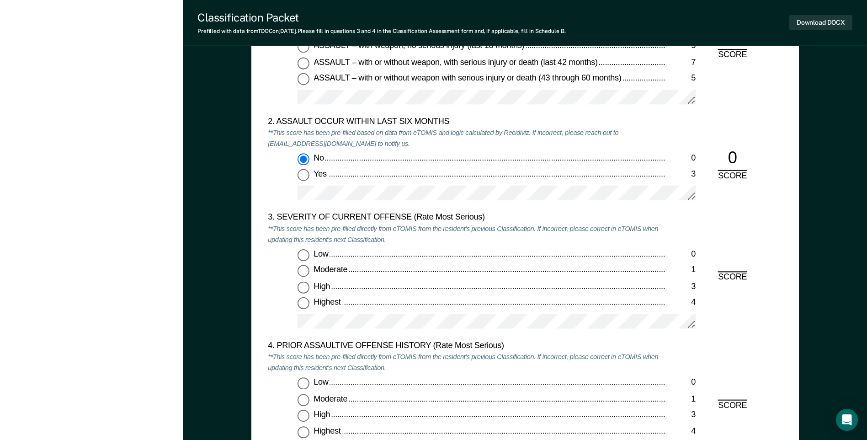
scroll to position [1097, 0]
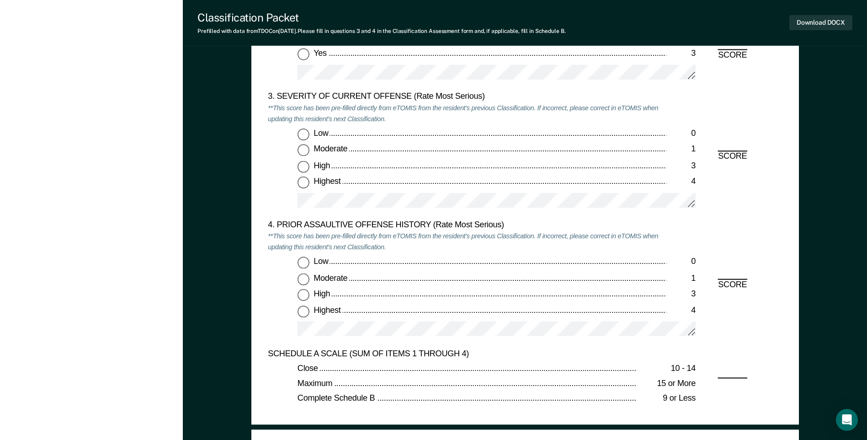
click at [306, 150] on input "Moderate 1" at bounding box center [303, 150] width 12 height 12
type textarea "x"
radio input "true"
click at [305, 259] on input "Low 0" at bounding box center [303, 263] width 12 height 12
type textarea "x"
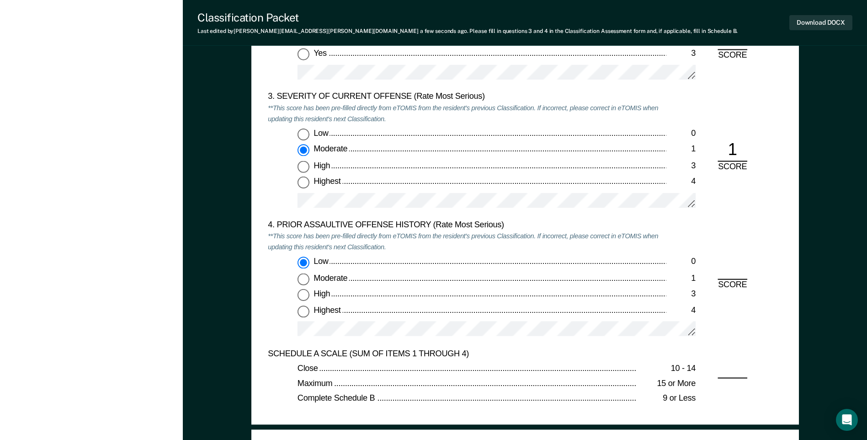
radio input "true"
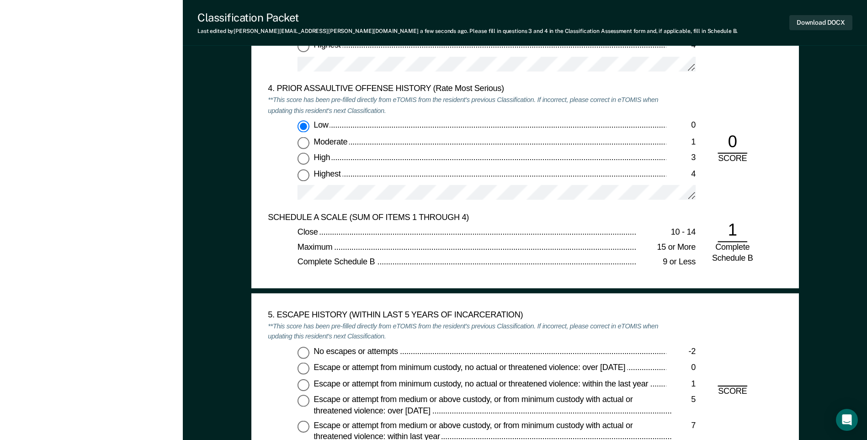
scroll to position [1234, 0]
click at [302, 354] on input "No escapes or attempts -2" at bounding box center [303, 351] width 12 height 12
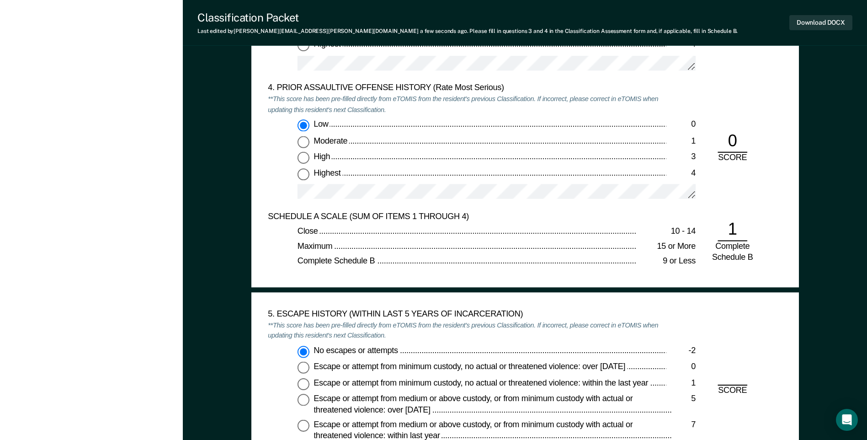
type textarea "x"
radio input "true"
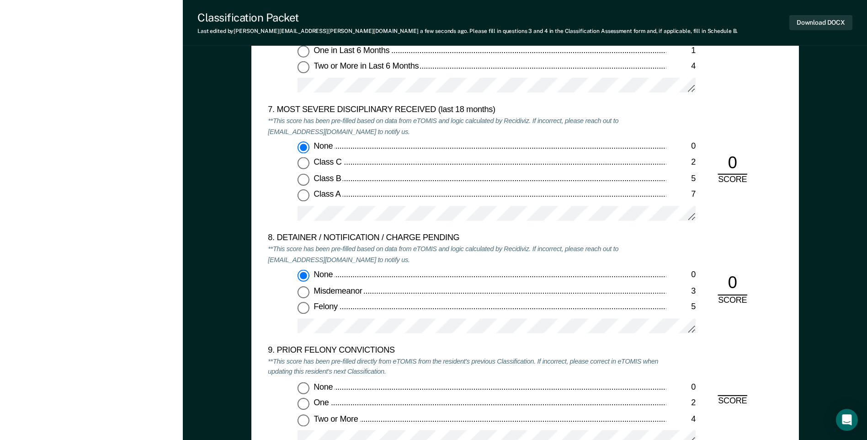
scroll to position [1828, 0]
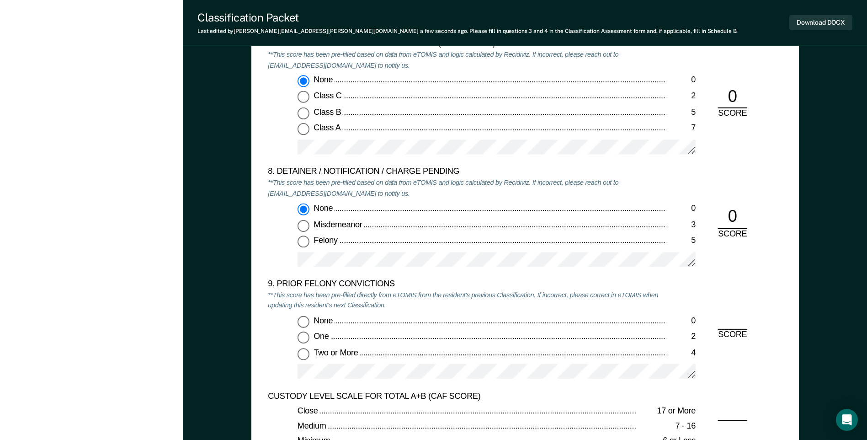
click at [304, 335] on input "One 2" at bounding box center [303, 337] width 12 height 12
type textarea "x"
radio input "true"
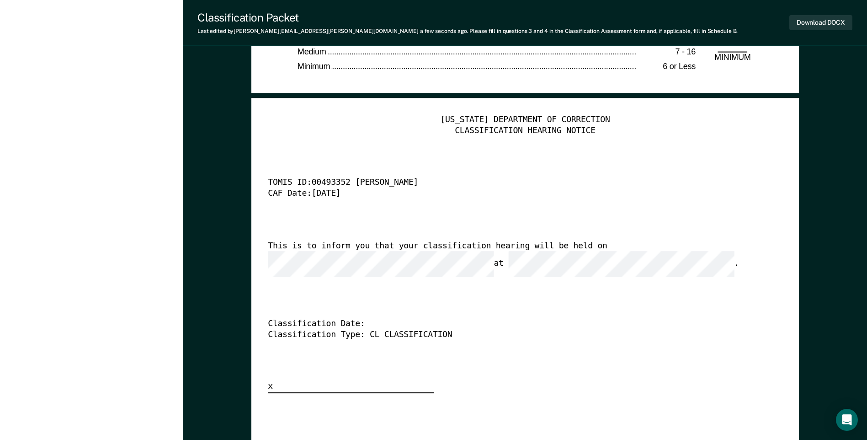
scroll to position [2331, 0]
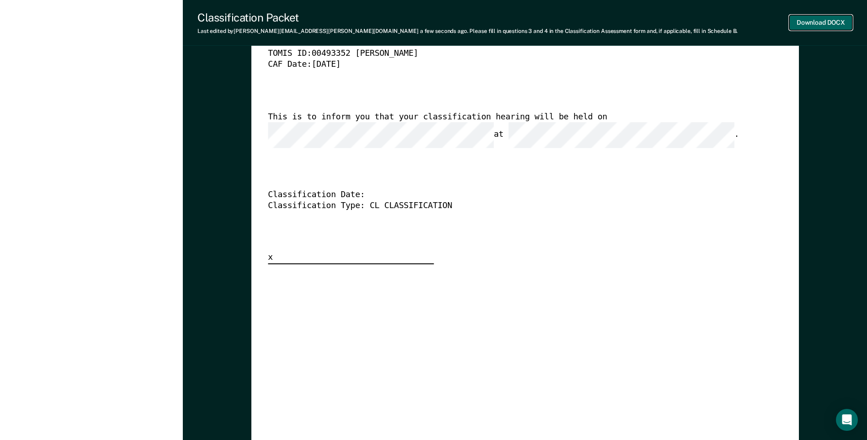
click at [805, 26] on button "Download DOCX" at bounding box center [820, 22] width 63 height 15
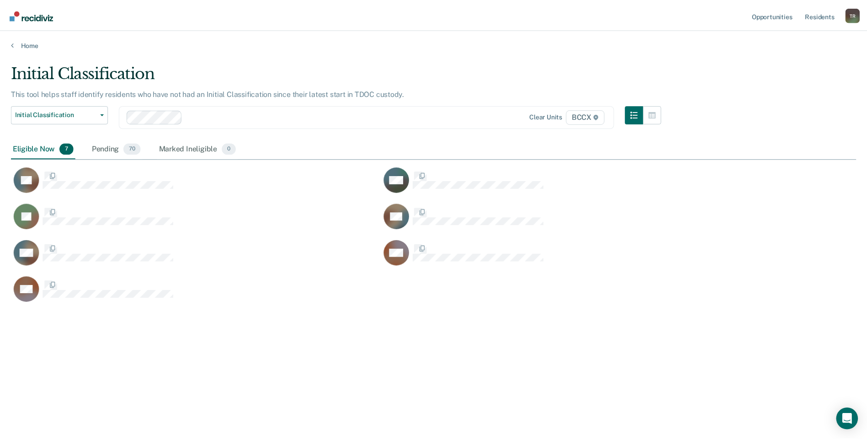
scroll to position [301, 845]
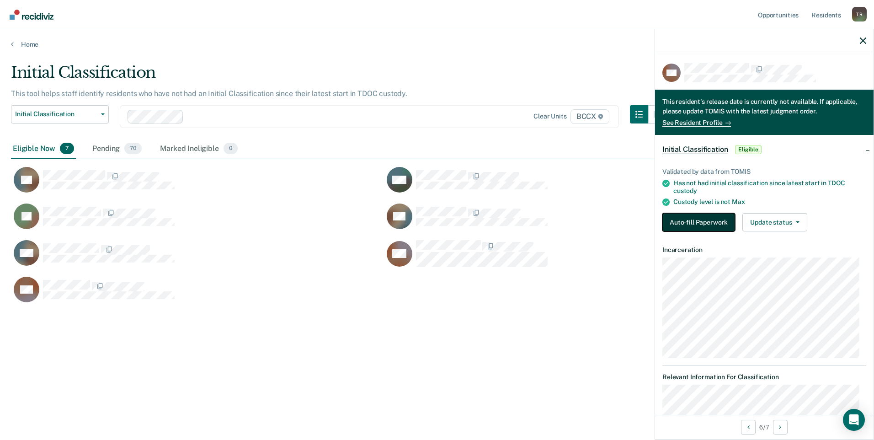
click at [718, 223] on button "Auto-fill Paperwork" at bounding box center [698, 222] width 73 height 18
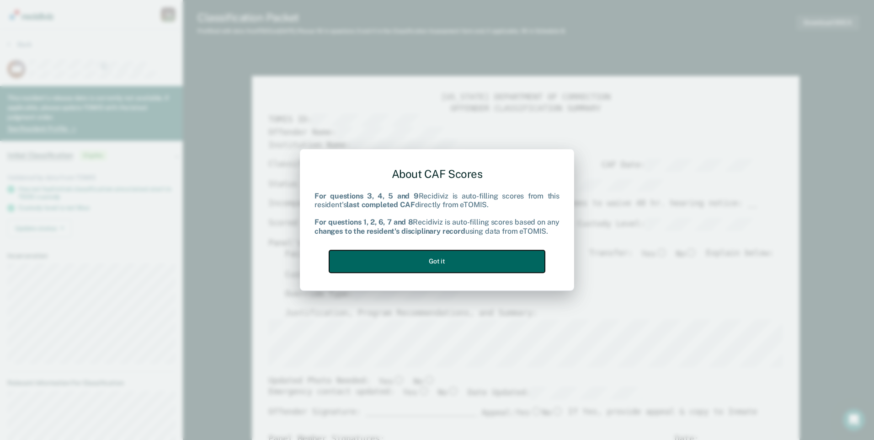
click at [513, 263] on button "Got it" at bounding box center [437, 261] width 216 height 22
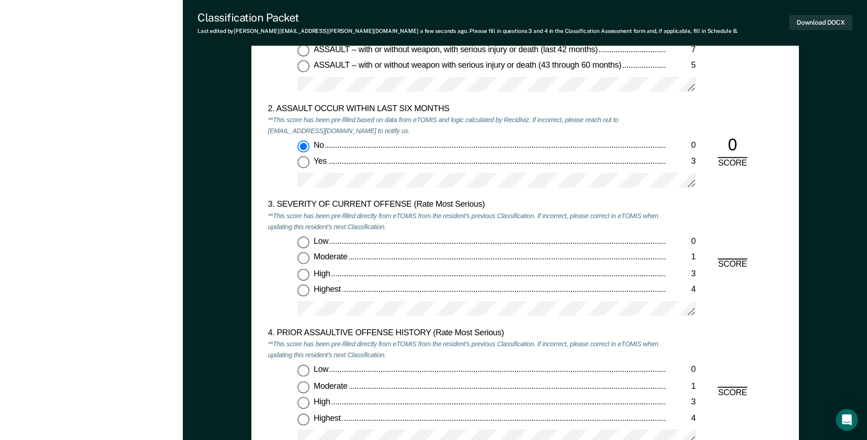
scroll to position [1005, 0]
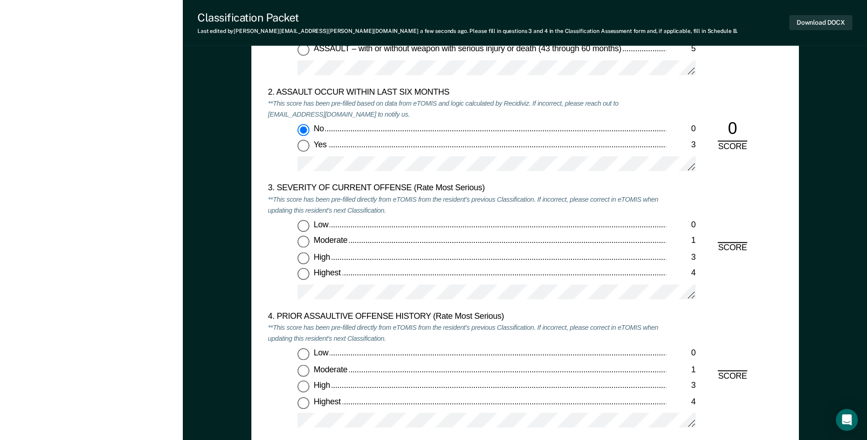
click at [308, 275] on input "Highest 4" at bounding box center [303, 274] width 12 height 12
type textarea "x"
radio input "true"
click at [308, 354] on input "Low 0" at bounding box center [303, 354] width 12 height 12
type textarea "x"
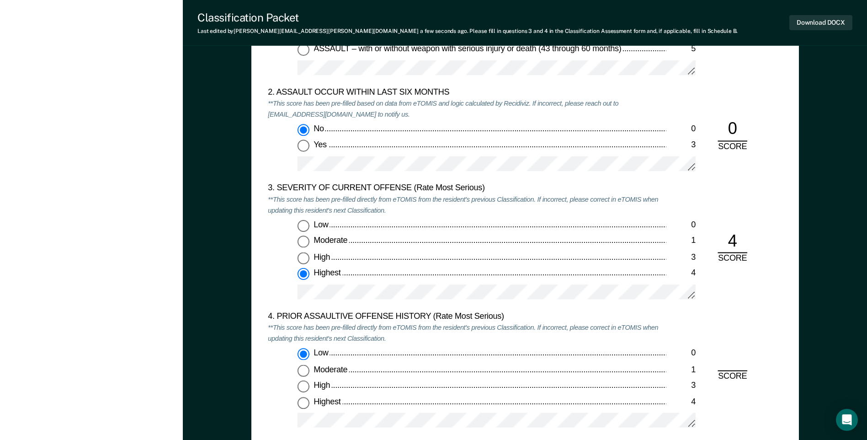
radio input "true"
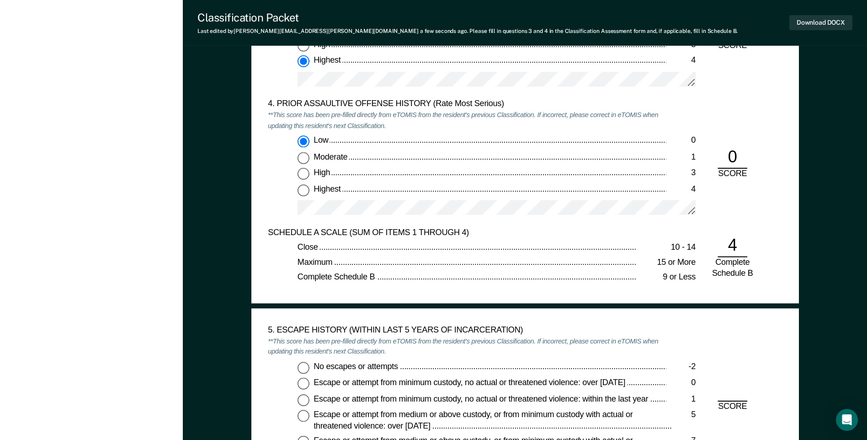
scroll to position [1325, 0]
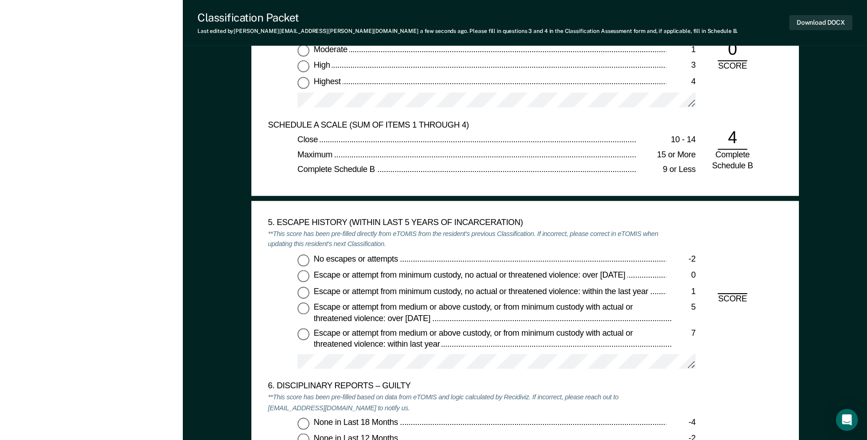
click at [307, 255] on input "No escapes or attempts -2" at bounding box center [303, 260] width 12 height 12
type textarea "x"
radio input "true"
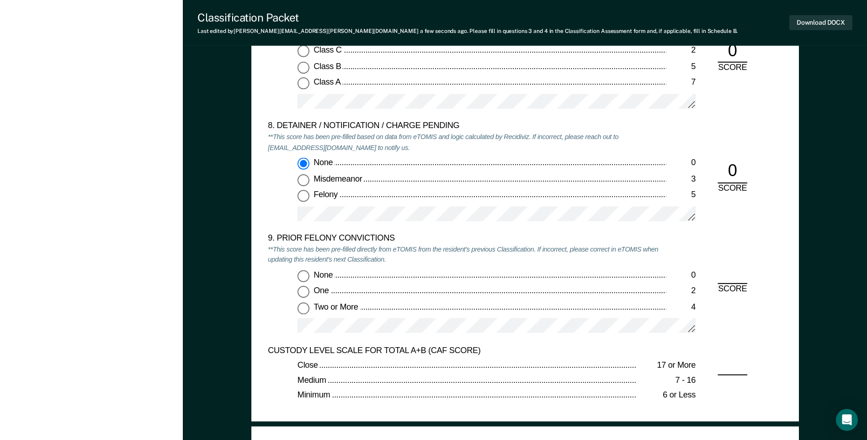
scroll to position [1965, 0]
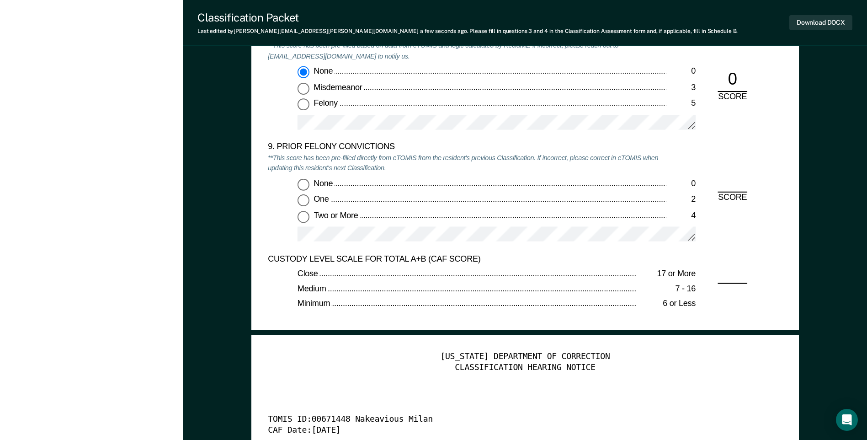
click at [307, 184] on input "None 0" at bounding box center [303, 184] width 12 height 12
type textarea "x"
radio input "true"
click at [805, 22] on button "Download DOCX" at bounding box center [820, 22] width 63 height 15
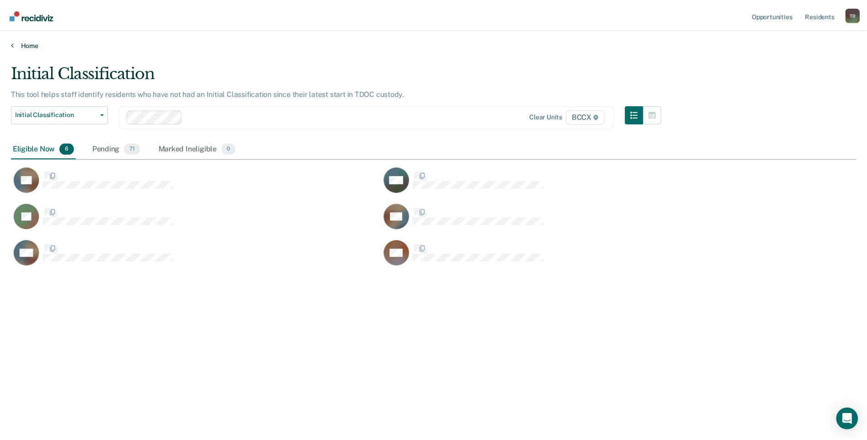
scroll to position [301, 845]
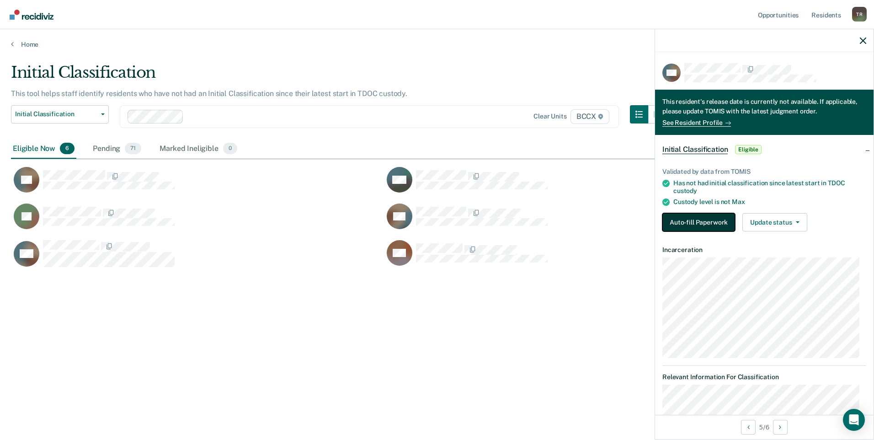
click at [680, 214] on button "Auto-fill Paperwork" at bounding box center [698, 222] width 73 height 18
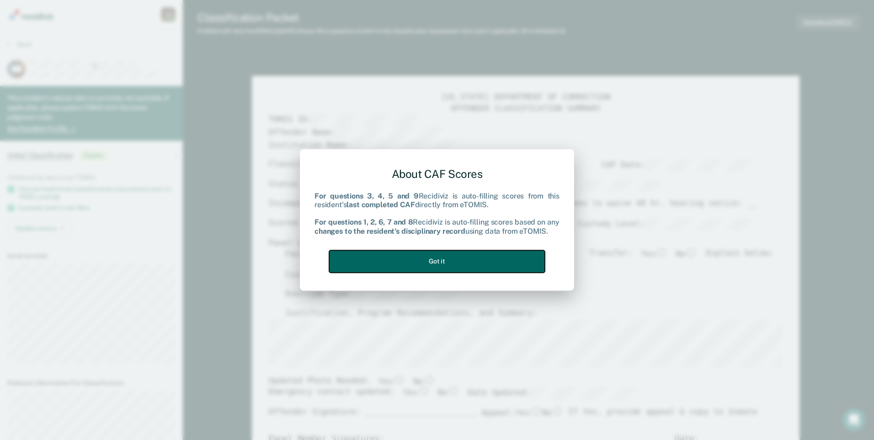
click at [485, 263] on button "Got it" at bounding box center [437, 261] width 216 height 22
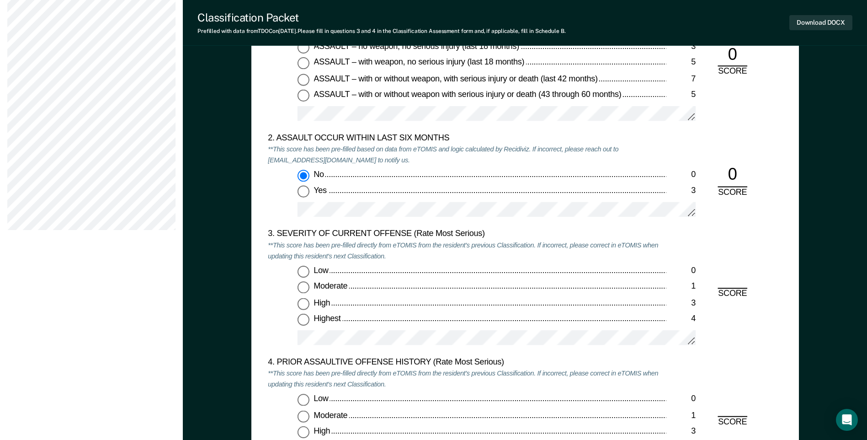
scroll to position [1097, 0]
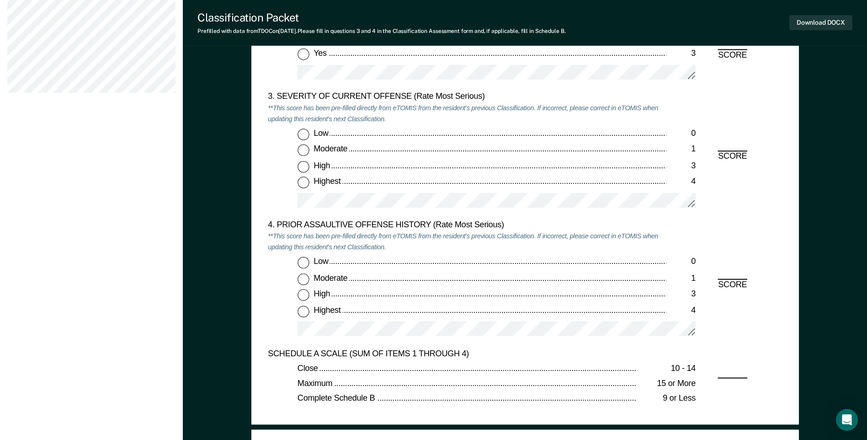
click at [303, 152] on input "Moderate 1" at bounding box center [303, 150] width 12 height 12
type textarea "x"
radio input "true"
click at [307, 313] on input "Highest 4" at bounding box center [303, 311] width 12 height 12
type textarea "x"
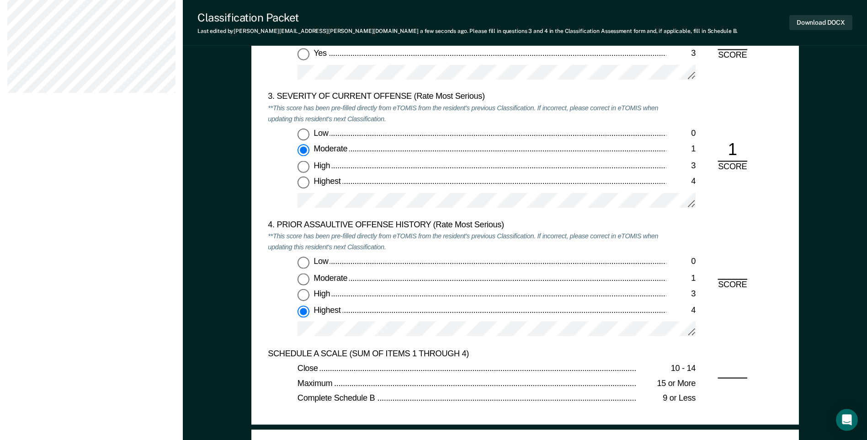
radio input "true"
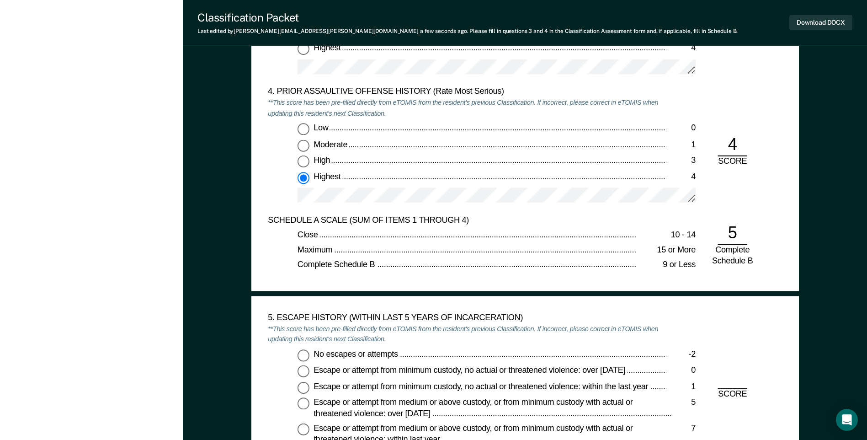
scroll to position [1234, 0]
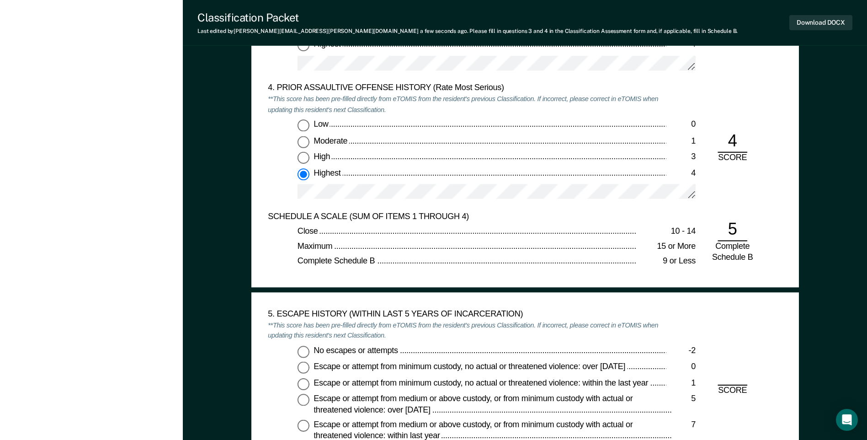
click at [303, 355] on input "No escapes or attempts -2" at bounding box center [303, 351] width 12 height 12
type textarea "x"
radio input "true"
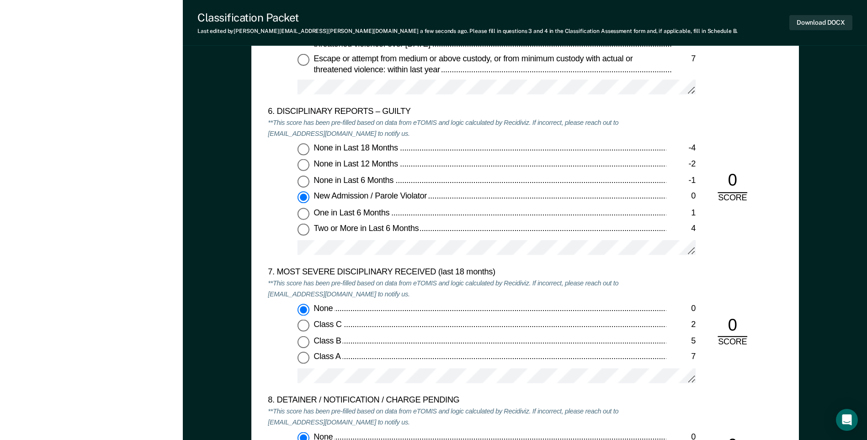
scroll to position [1782, 0]
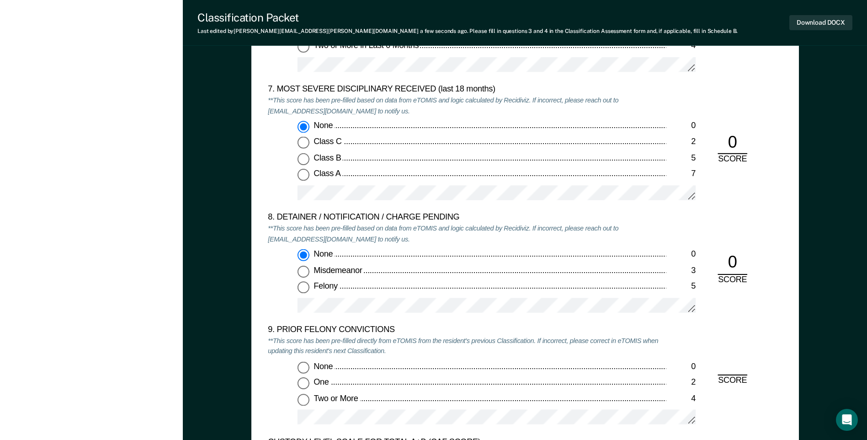
click at [306, 401] on input "Two or More 4" at bounding box center [303, 399] width 12 height 12
type textarea "x"
radio input "true"
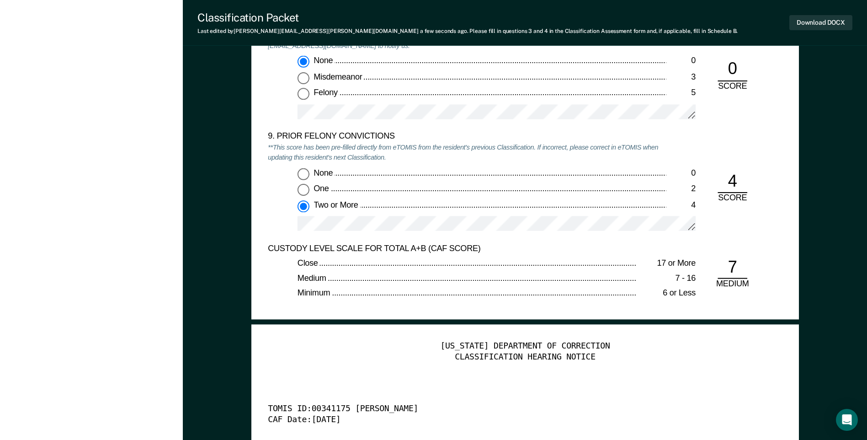
scroll to position [2102, 0]
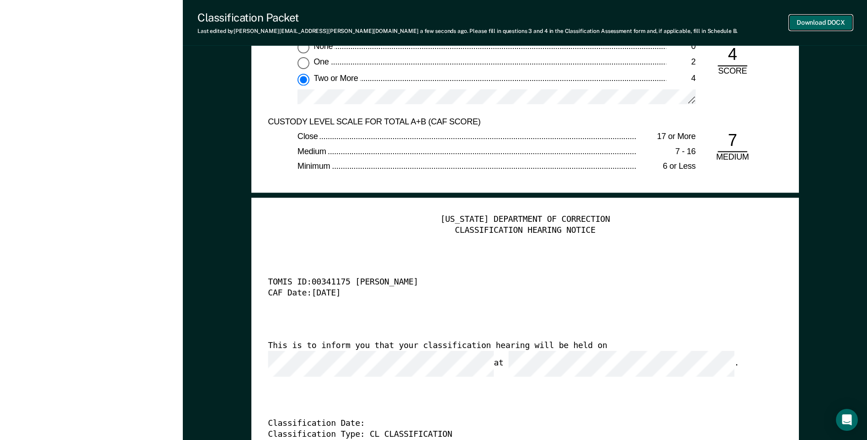
click at [802, 22] on button "Download DOCX" at bounding box center [820, 22] width 63 height 15
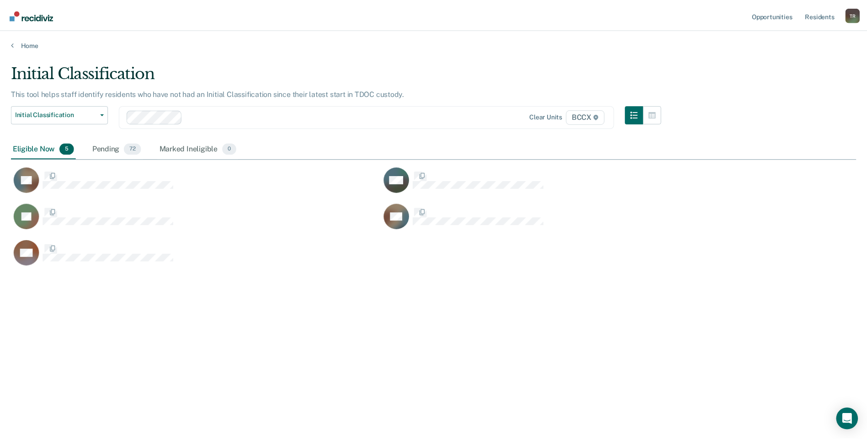
scroll to position [301, 845]
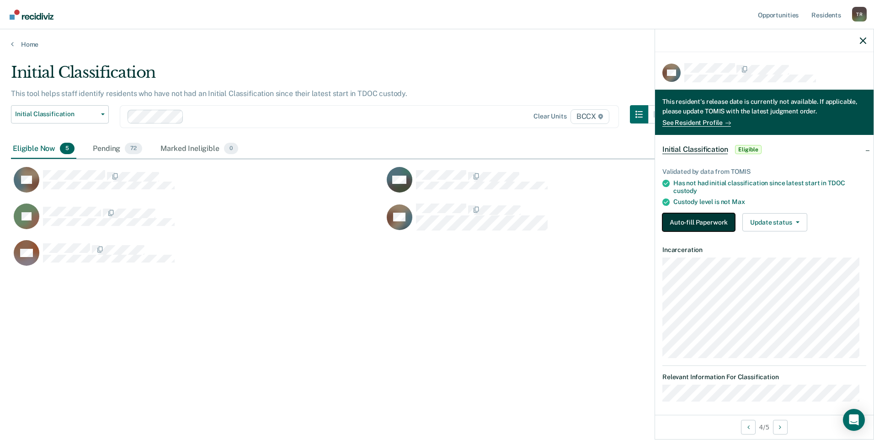
click at [701, 219] on button "Auto-fill Paperwork" at bounding box center [698, 222] width 73 height 18
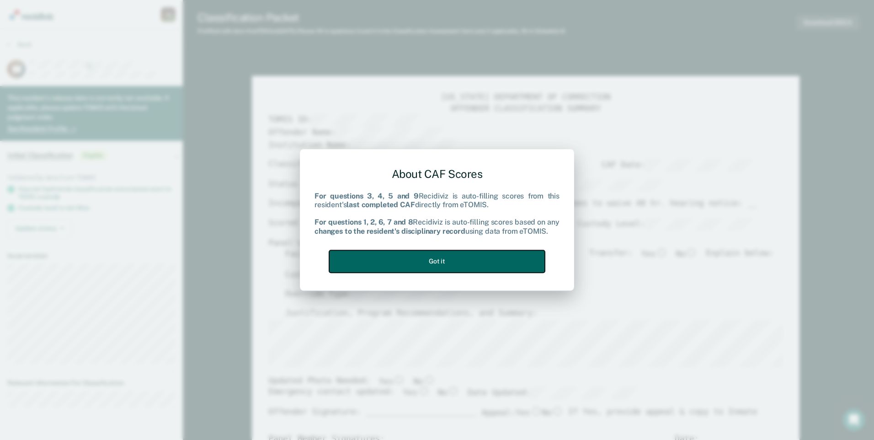
click at [524, 258] on button "Got it" at bounding box center [437, 261] width 216 height 22
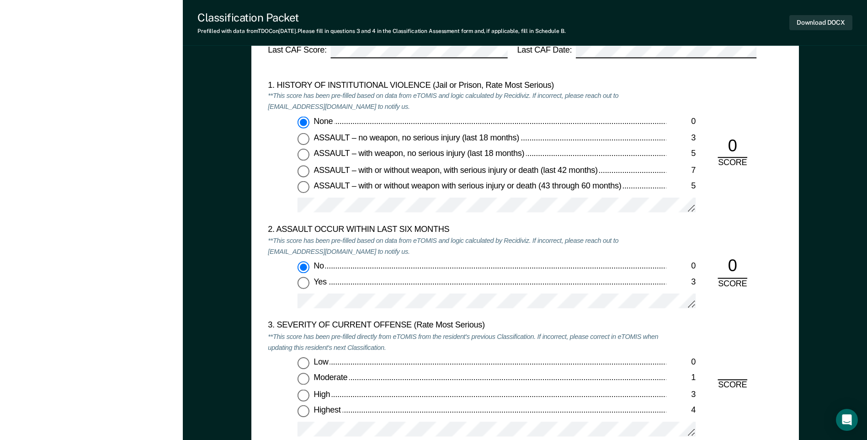
scroll to position [1051, 0]
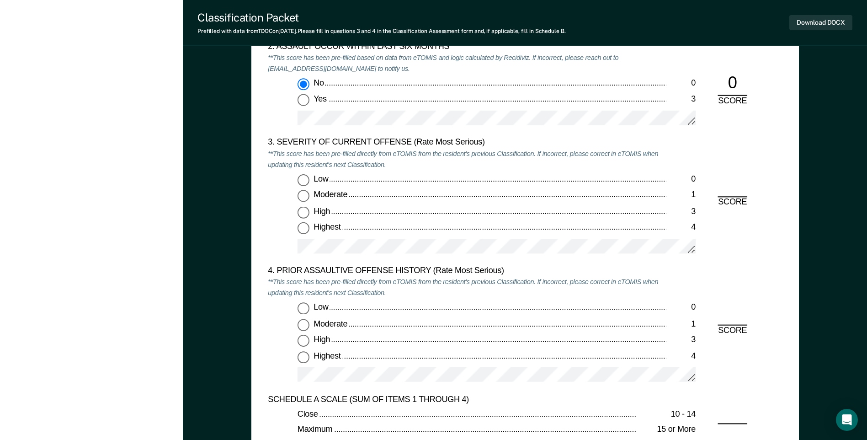
click at [305, 231] on input "Highest 4" at bounding box center [303, 229] width 12 height 12
type textarea "x"
radio input "true"
click at [307, 308] on input "Low 0" at bounding box center [303, 309] width 12 height 12
type textarea "x"
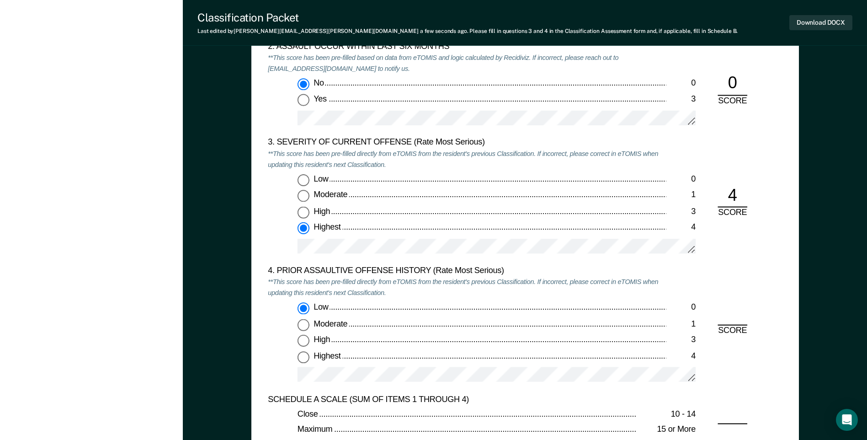
radio input "true"
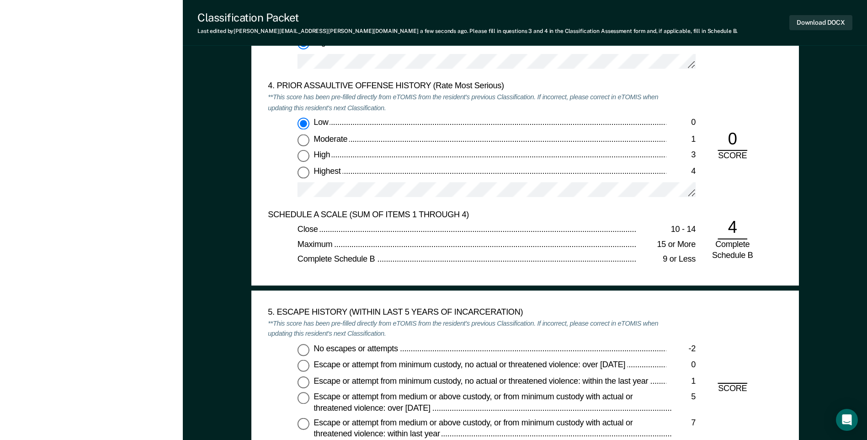
scroll to position [1279, 0]
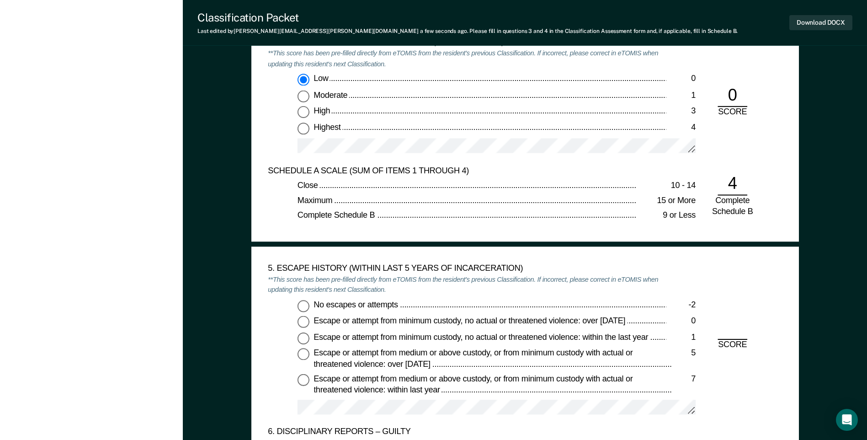
click at [304, 304] on input "No escapes or attempts -2" at bounding box center [303, 306] width 12 height 12
type textarea "x"
radio input "true"
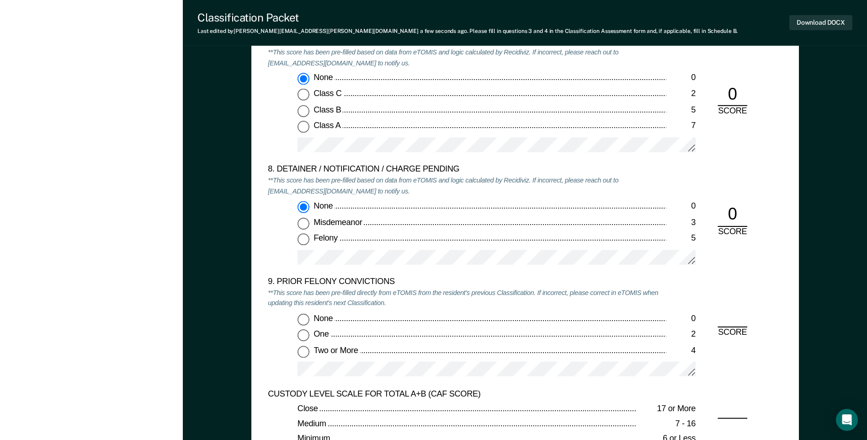
scroll to position [1965, 0]
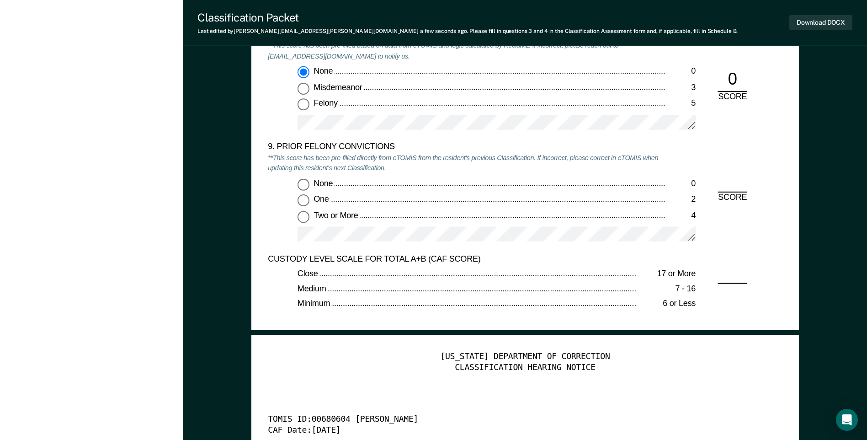
click at [305, 184] on input "None 0" at bounding box center [303, 184] width 12 height 12
type textarea "x"
radio input "true"
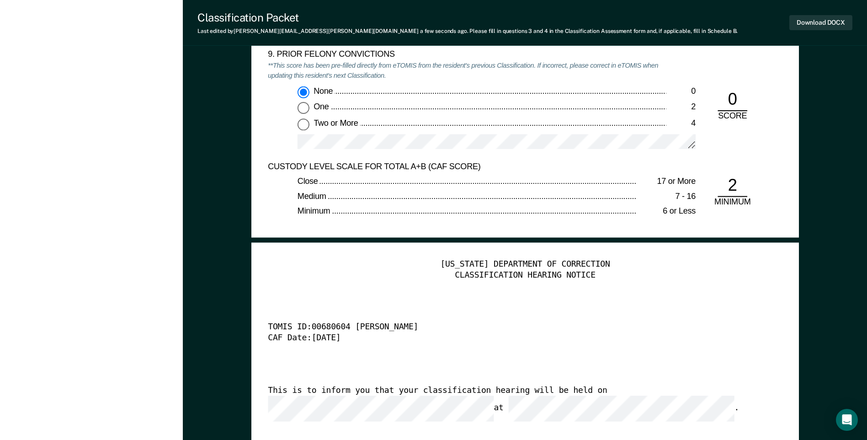
scroll to position [2148, 0]
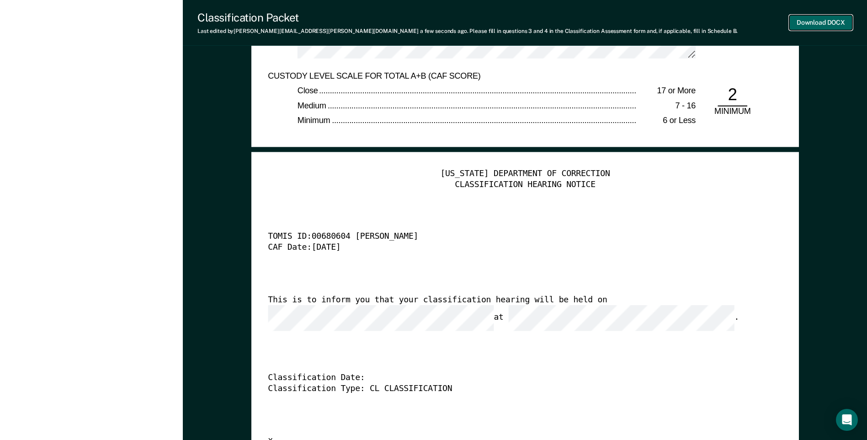
click at [820, 21] on button "Download DOCX" at bounding box center [820, 22] width 63 height 15
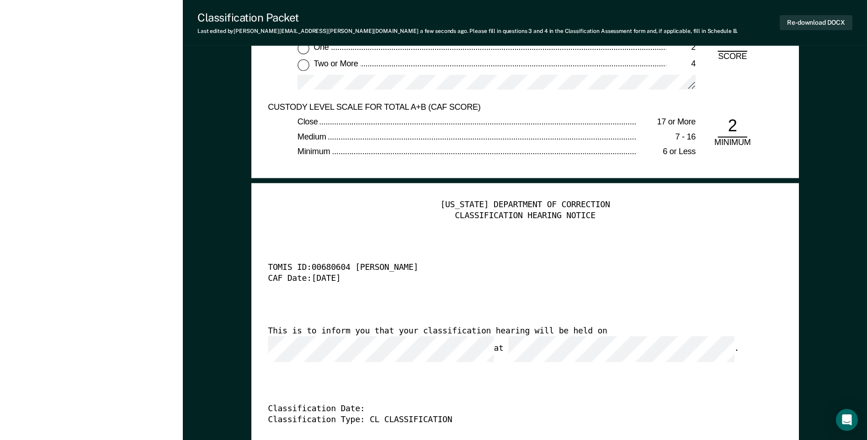
scroll to position [2102, 0]
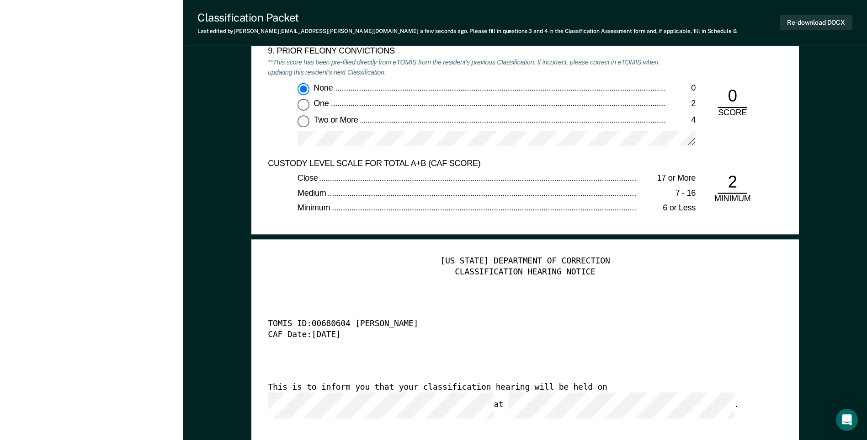
scroll to position [2011, 0]
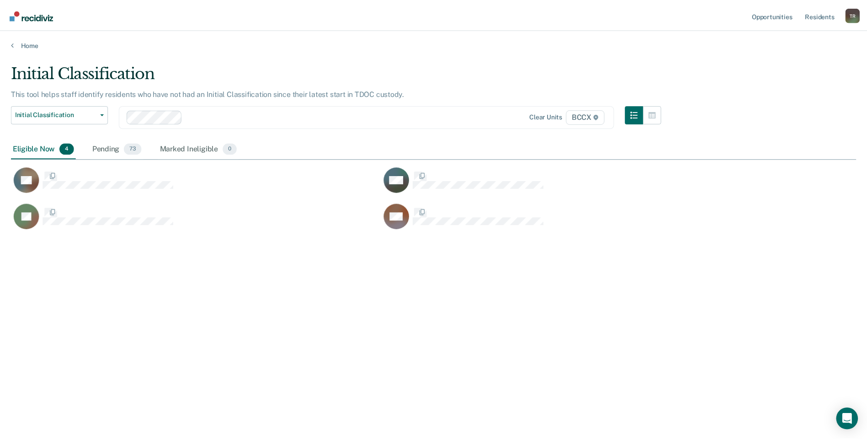
scroll to position [301, 845]
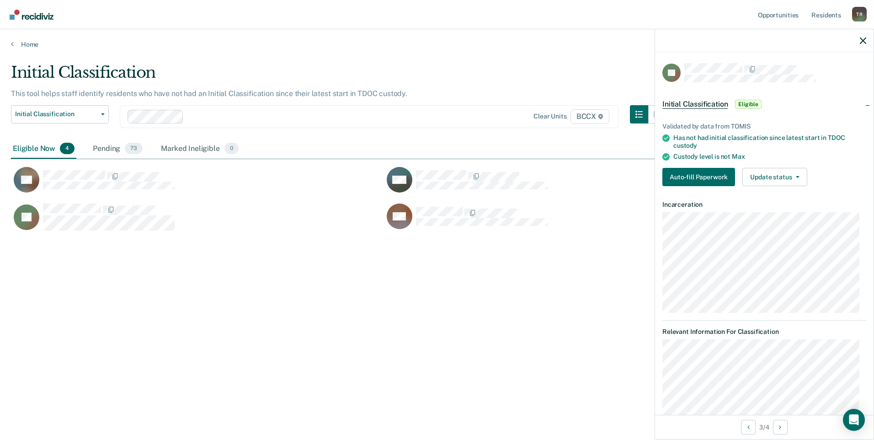
click at [682, 166] on div "Validated by data from TOMIS Has not had initial classification since latest st…" at bounding box center [764, 150] width 218 height 85
click at [684, 172] on button "Auto-fill Paperwork" at bounding box center [698, 177] width 73 height 18
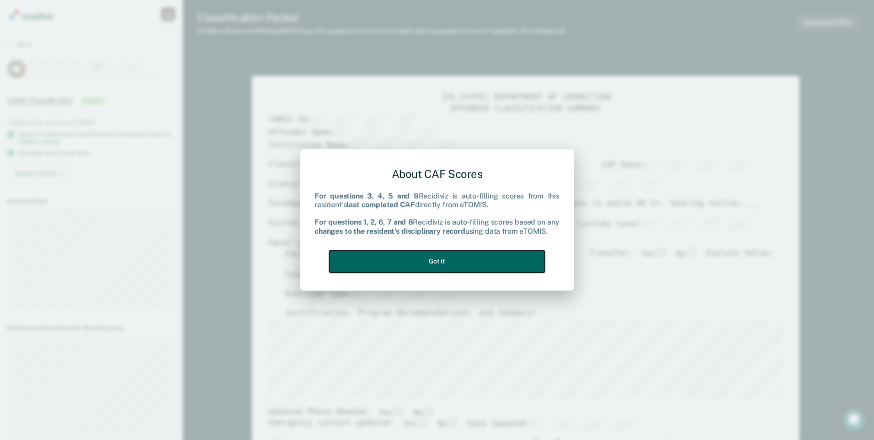
click at [459, 263] on button "Got it" at bounding box center [437, 261] width 216 height 22
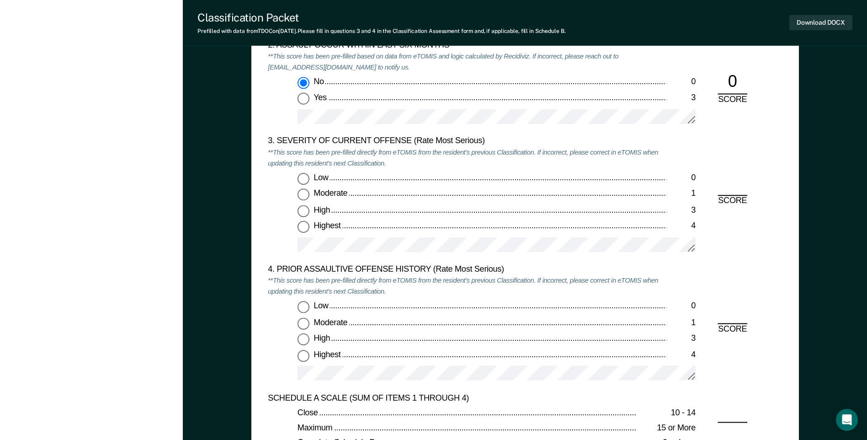
scroll to position [1097, 0]
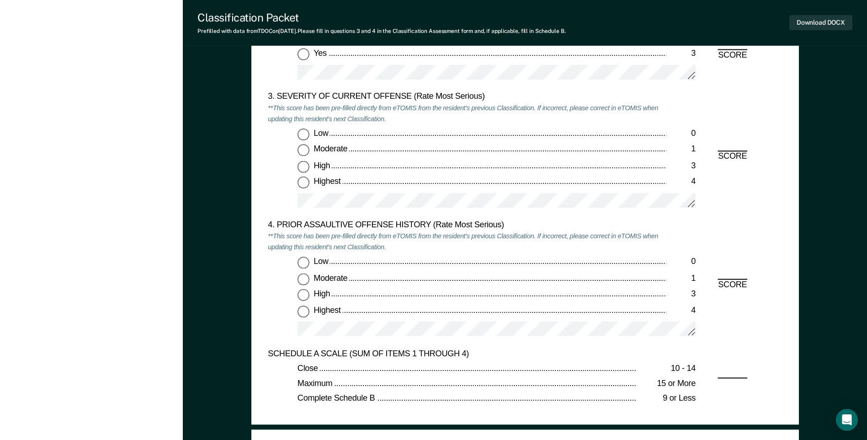
click at [307, 154] on input "Moderate 1" at bounding box center [303, 150] width 12 height 12
type textarea "x"
radio input "true"
click at [307, 311] on input "Highest 4" at bounding box center [303, 311] width 12 height 12
type textarea "x"
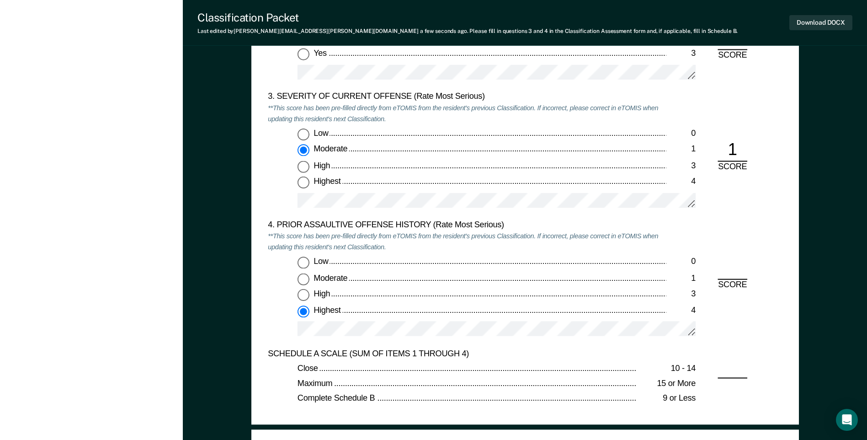
radio input "true"
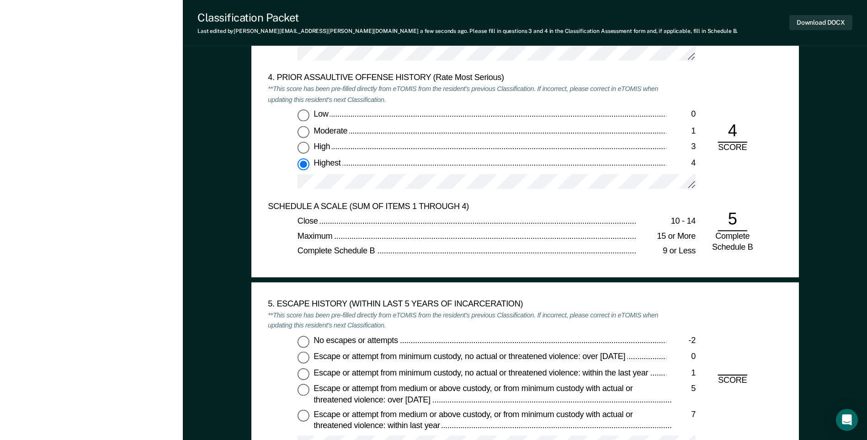
scroll to position [1371, 0]
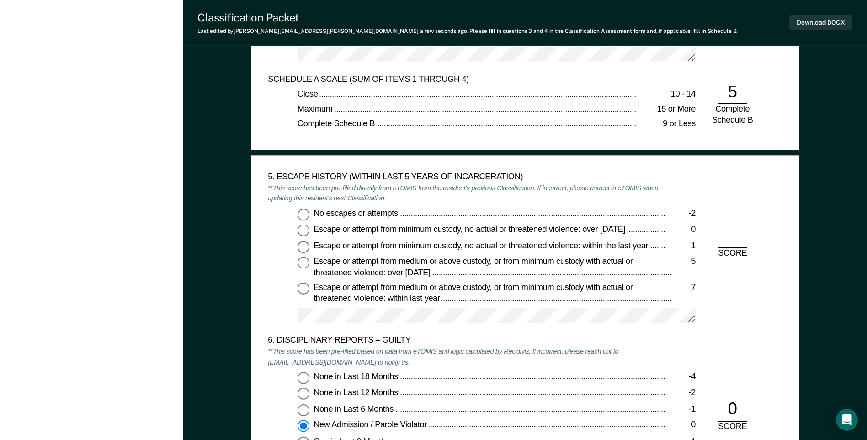
click at [301, 215] on input "No escapes or attempts -2" at bounding box center [303, 214] width 12 height 12
type textarea "x"
radio input "true"
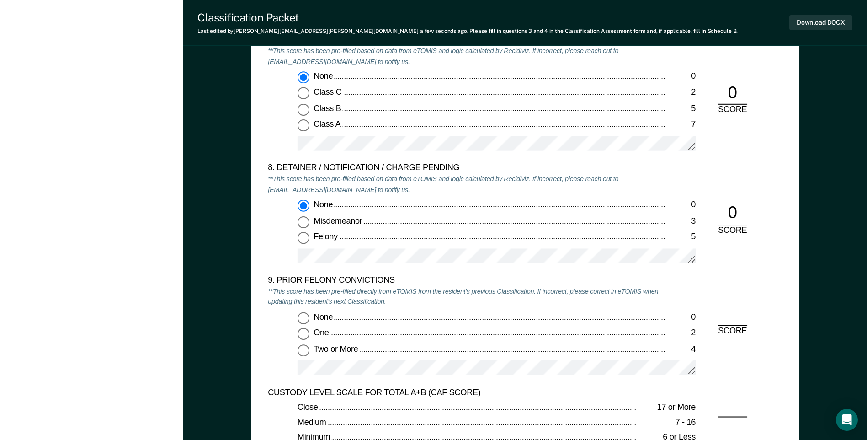
scroll to position [1874, 0]
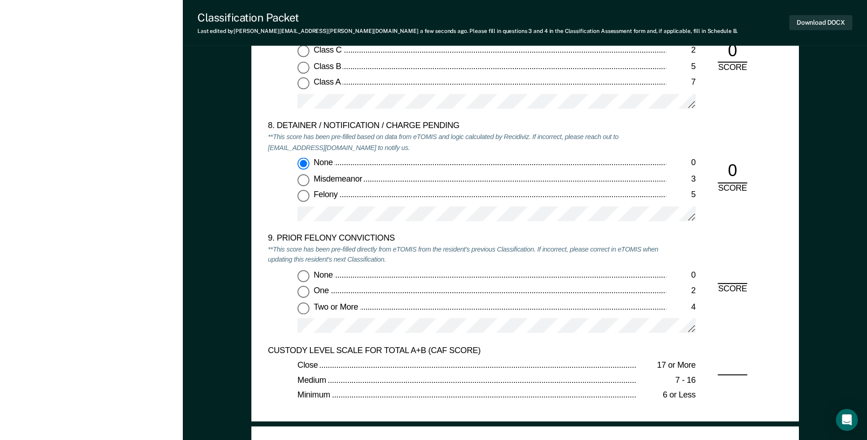
click at [303, 306] on input "Two or More 4" at bounding box center [303, 308] width 12 height 12
type textarea "x"
radio input "true"
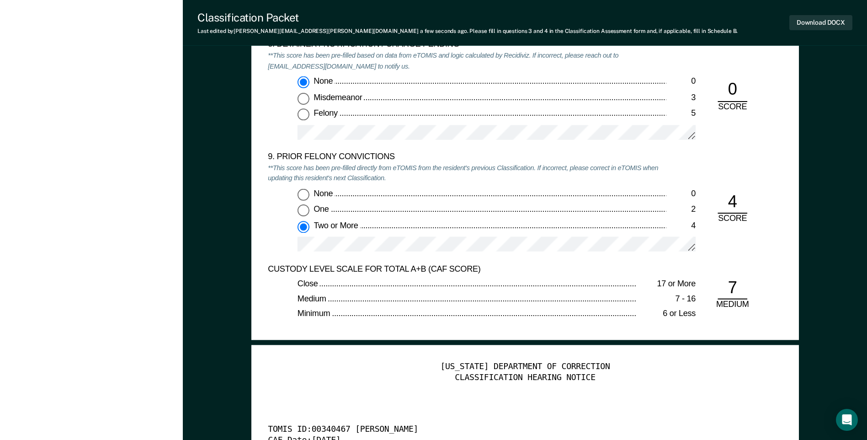
scroll to position [2102, 0]
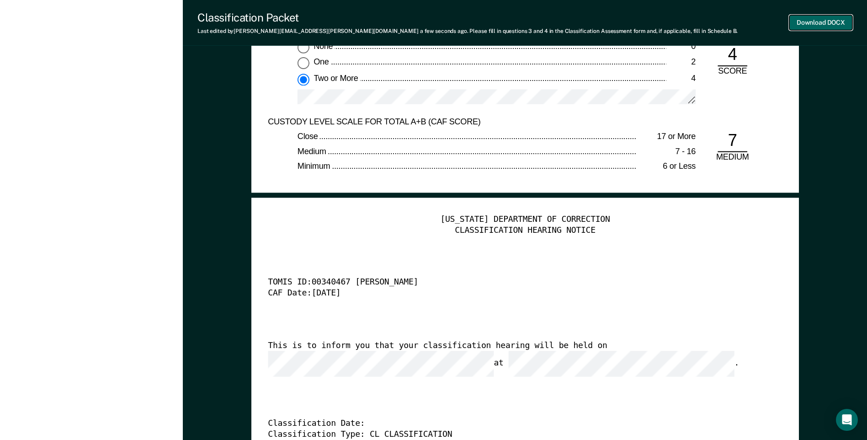
click at [808, 21] on button "Download DOCX" at bounding box center [820, 22] width 63 height 15
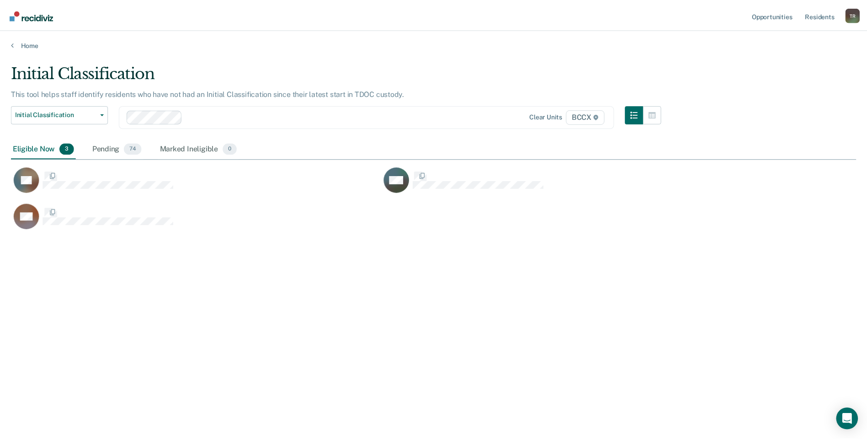
scroll to position [301, 845]
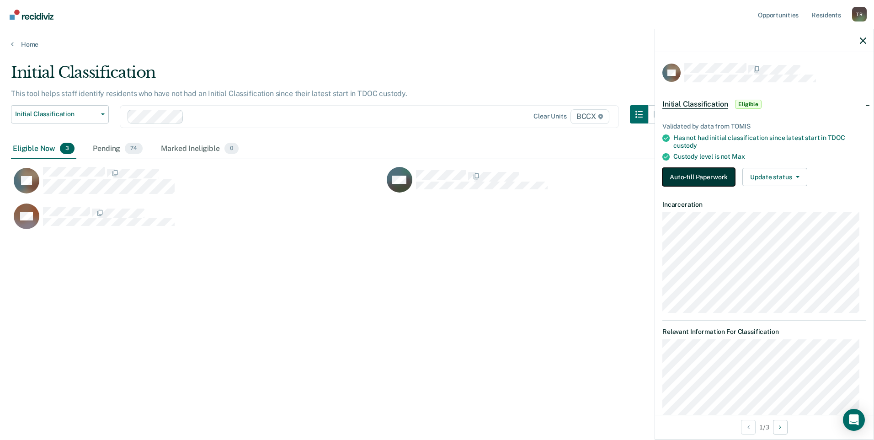
click at [703, 176] on button "Auto-fill Paperwork" at bounding box center [698, 177] width 73 height 18
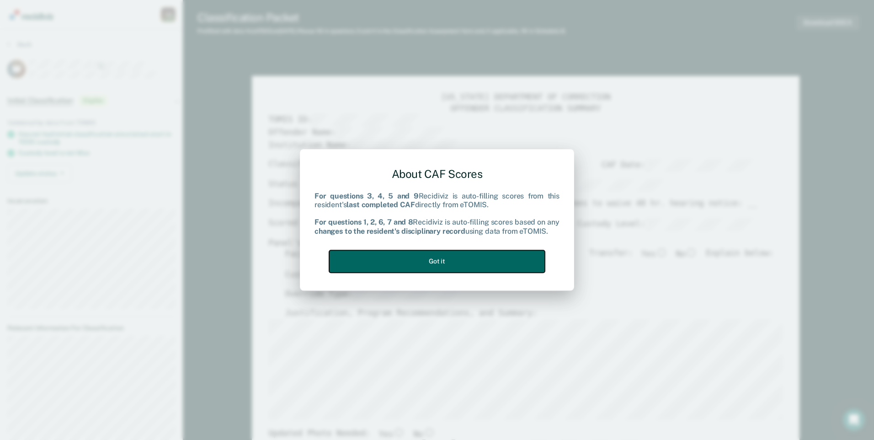
click at [512, 255] on button "Got it" at bounding box center [437, 261] width 216 height 22
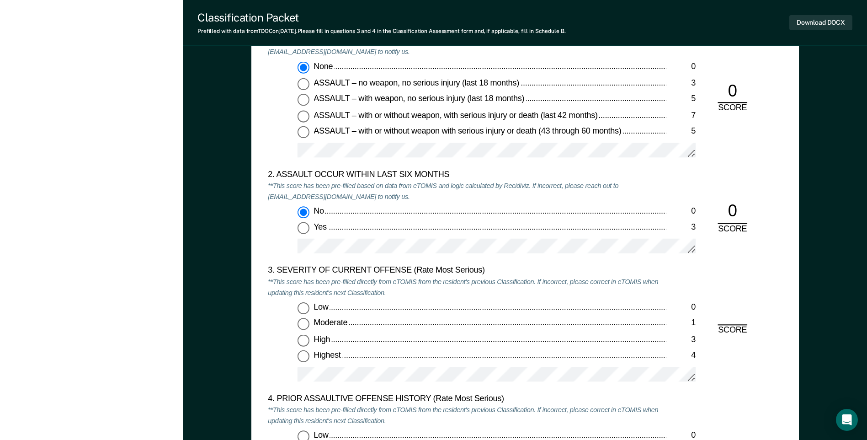
scroll to position [1051, 0]
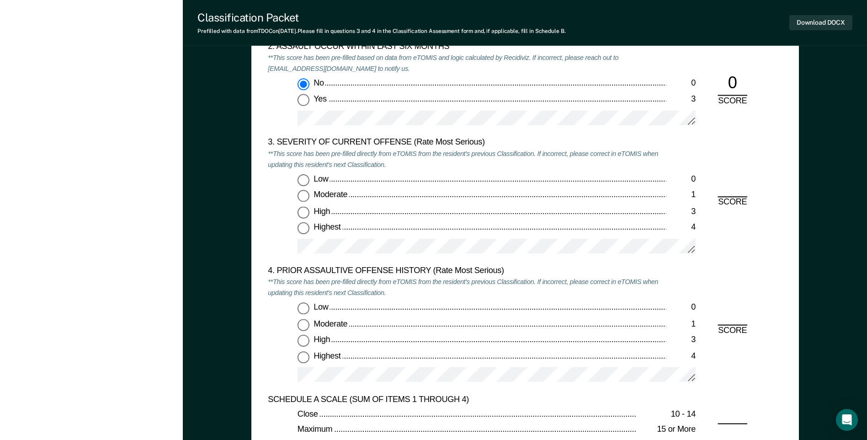
click at [305, 195] on input "Moderate 1" at bounding box center [303, 196] width 12 height 12
type textarea "x"
radio input "true"
click at [304, 305] on input "Low 0" at bounding box center [303, 309] width 12 height 12
type textarea "x"
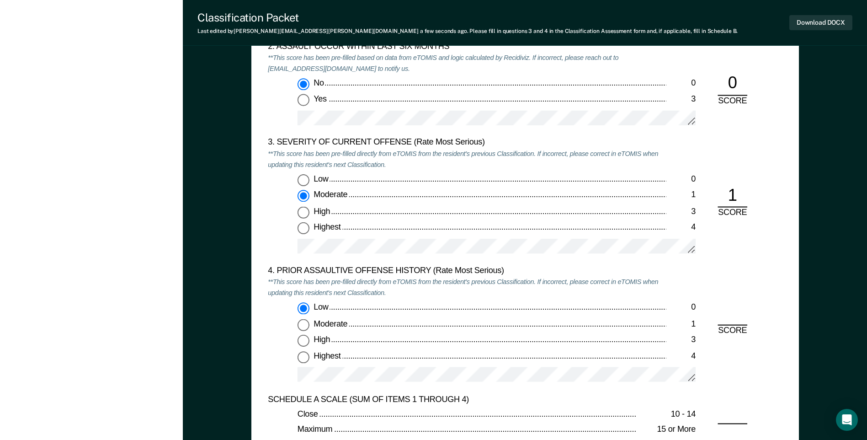
radio input "true"
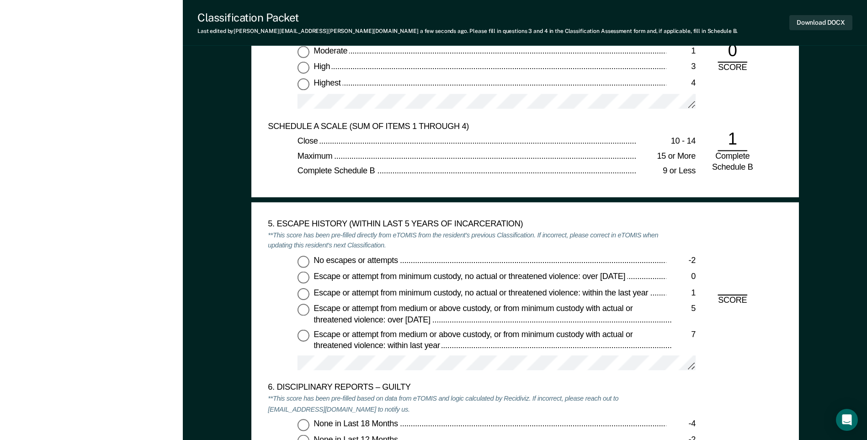
scroll to position [1325, 0]
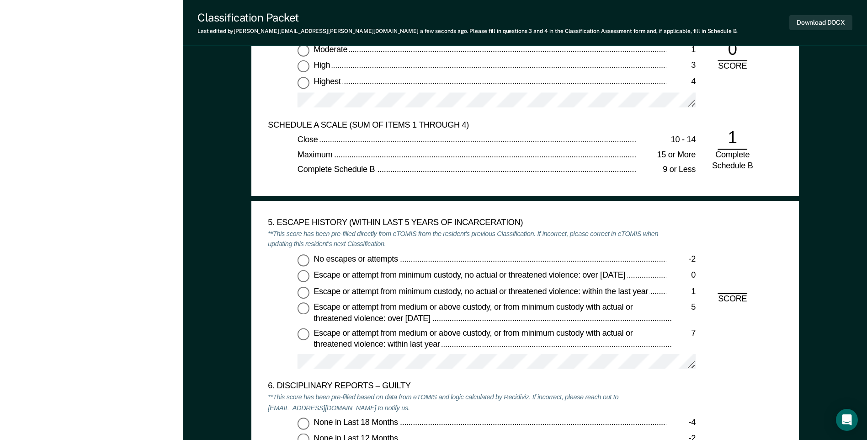
click at [306, 259] on input "No escapes or attempts -2" at bounding box center [303, 260] width 12 height 12
type textarea "x"
radio input "true"
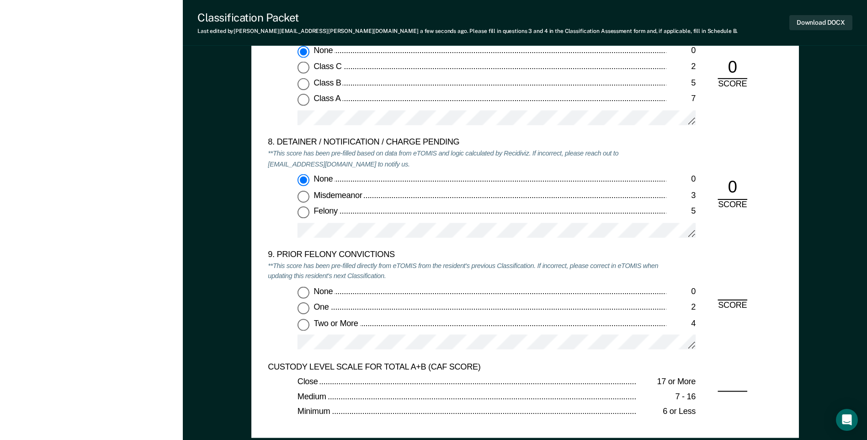
scroll to position [1874, 0]
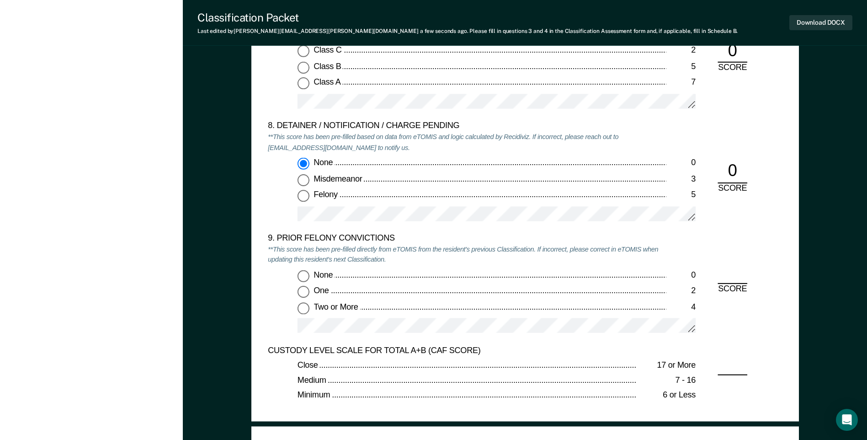
click at [301, 308] on input "Two or More 4" at bounding box center [303, 308] width 12 height 12
type textarea "x"
radio input "true"
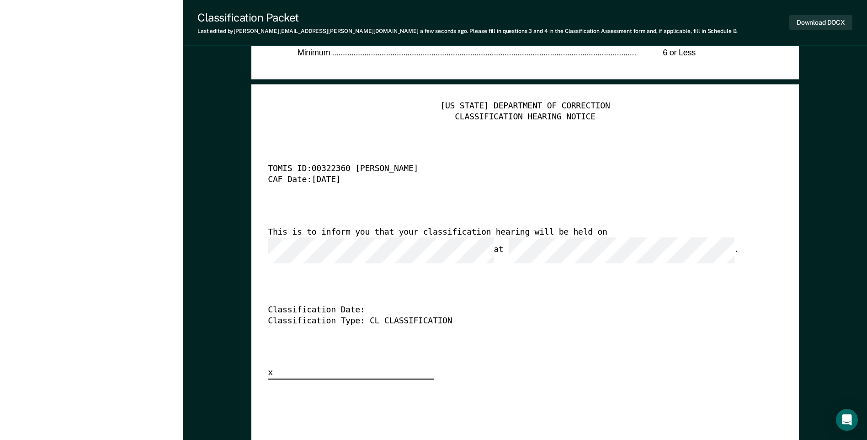
scroll to position [2239, 0]
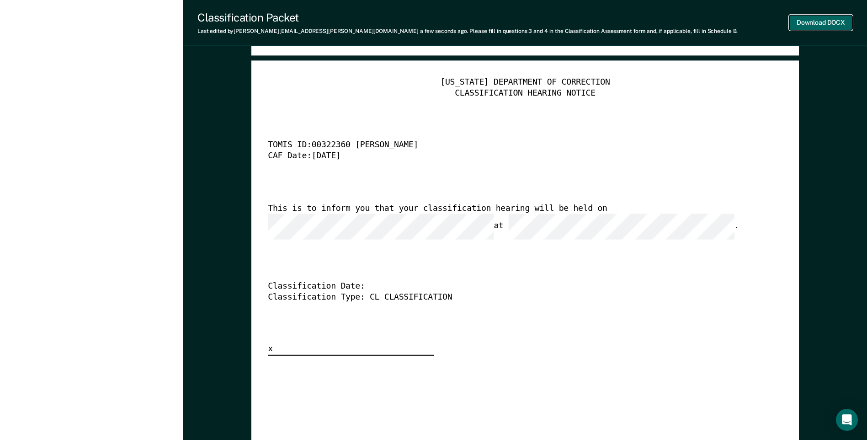
click at [812, 24] on button "Download DOCX" at bounding box center [820, 22] width 63 height 15
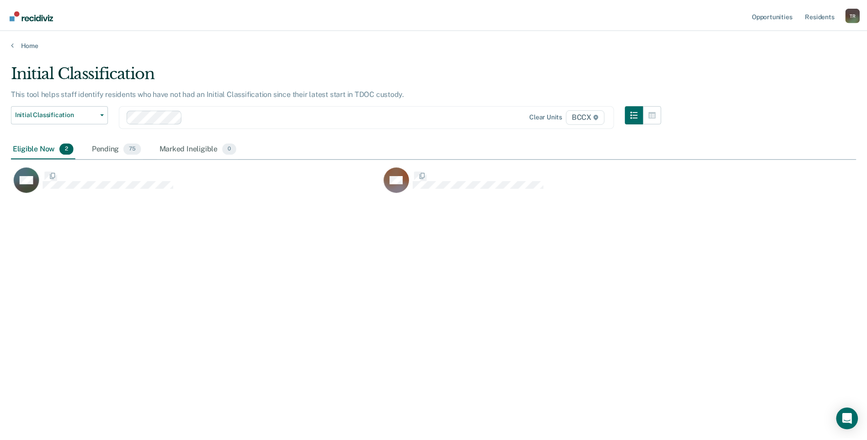
scroll to position [301, 845]
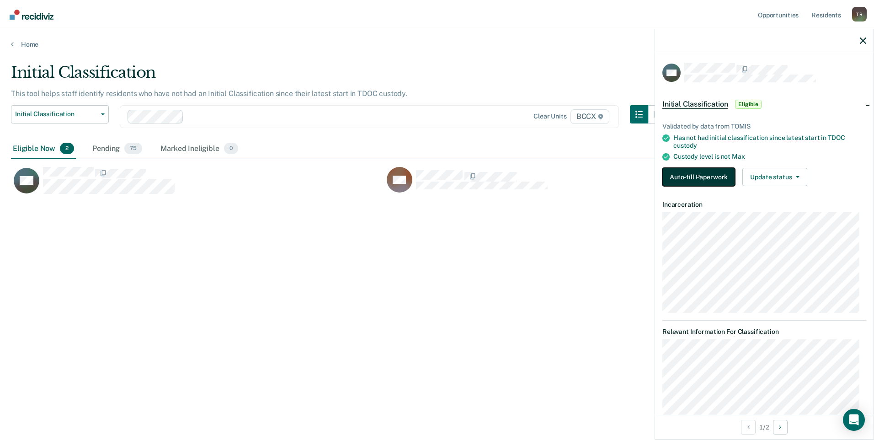
click at [696, 177] on button "Auto-fill Paperwork" at bounding box center [698, 177] width 73 height 18
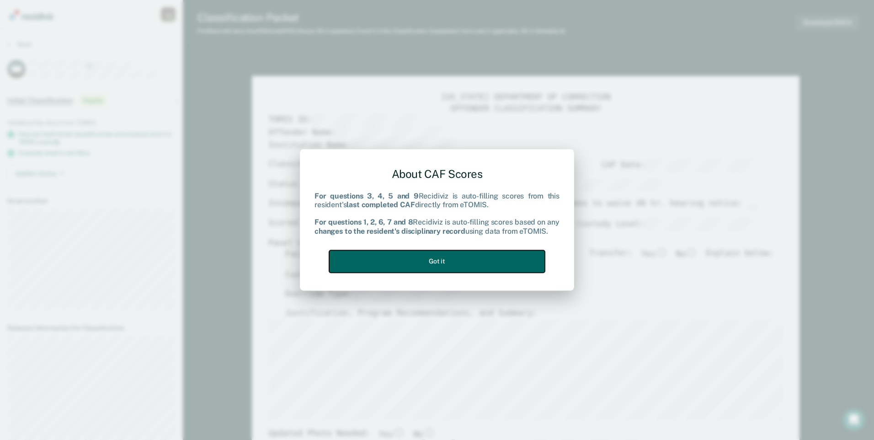
click at [490, 258] on button "Got it" at bounding box center [437, 261] width 216 height 22
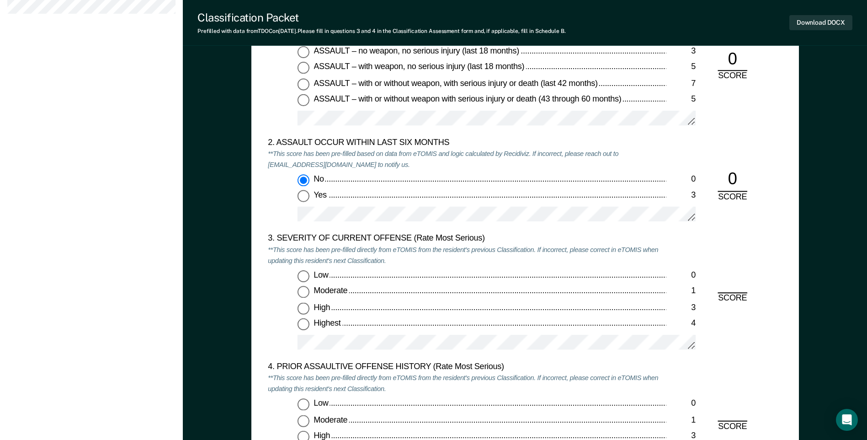
scroll to position [1097, 0]
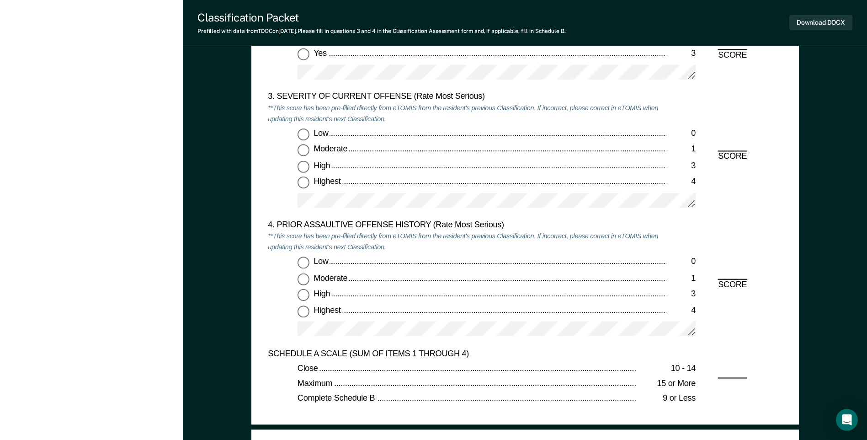
click at [307, 150] on input "Moderate 1" at bounding box center [303, 150] width 12 height 12
type textarea "x"
radio input "true"
click at [306, 313] on input "Highest 4" at bounding box center [303, 311] width 12 height 12
type textarea "x"
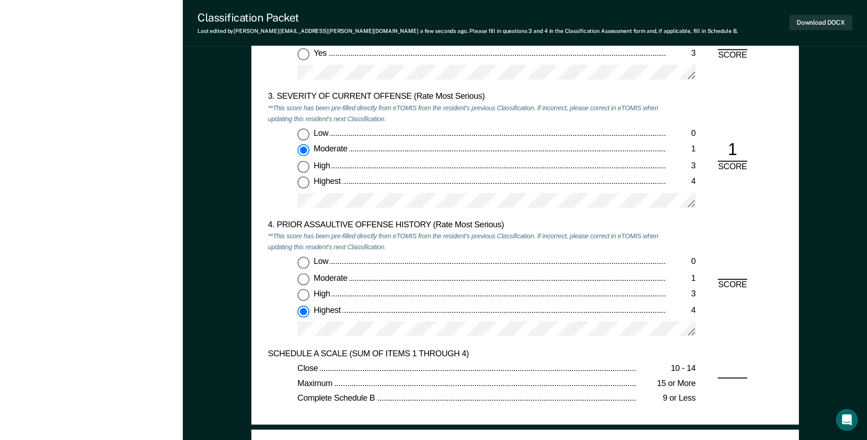
radio input "true"
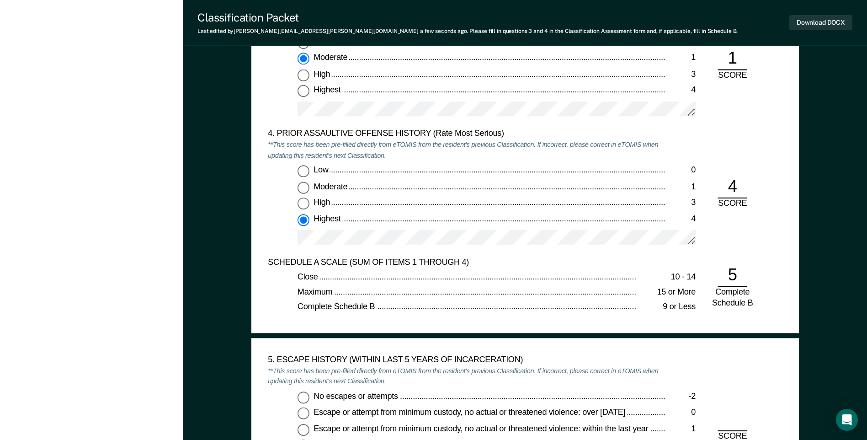
scroll to position [1371, 0]
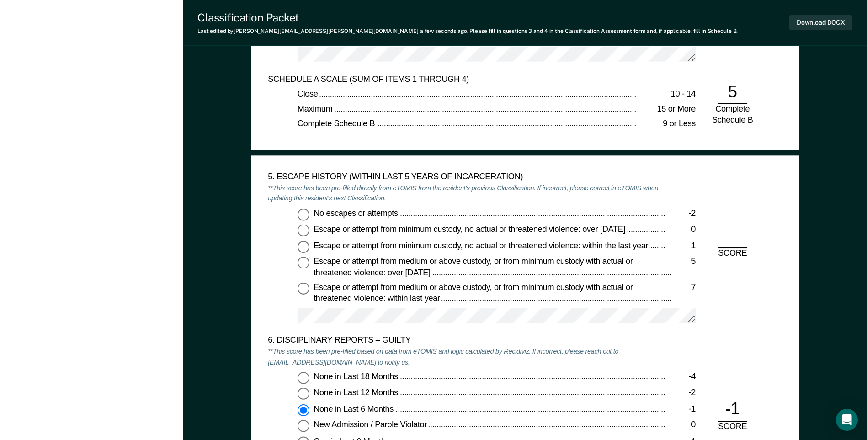
click at [301, 213] on input "No escapes or attempts -2" at bounding box center [303, 214] width 12 height 12
type textarea "x"
radio input "true"
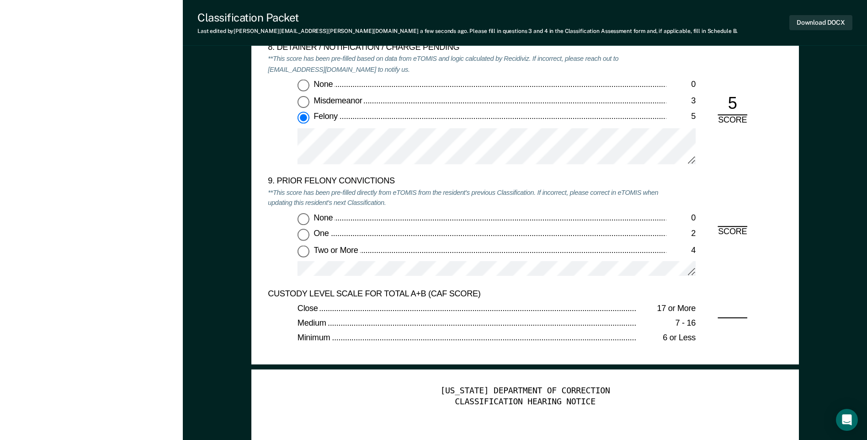
scroll to position [1965, 0]
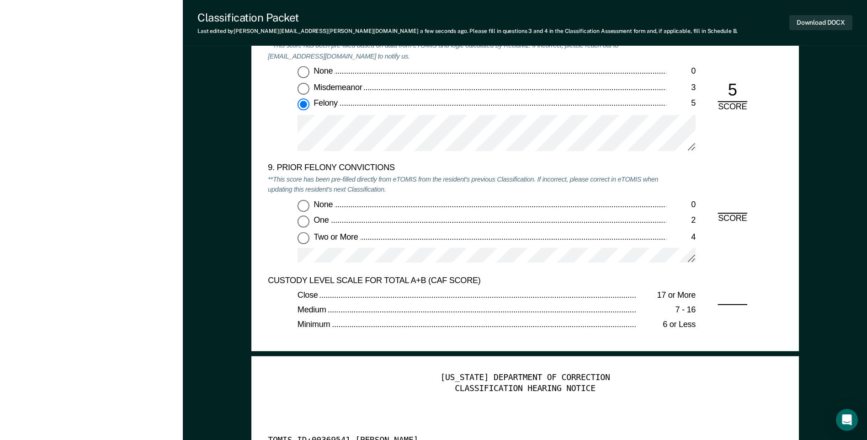
click at [302, 240] on input "Two or More 4" at bounding box center [303, 238] width 12 height 12
type textarea "x"
radio input "true"
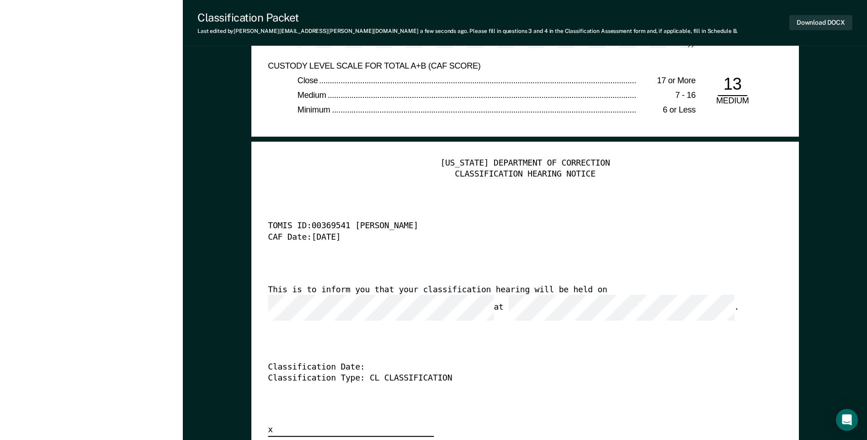
scroll to position [2193, 0]
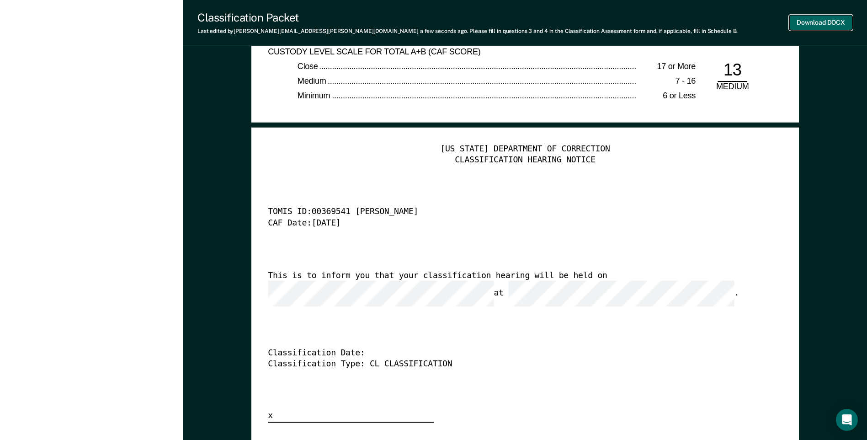
click at [800, 24] on button "Download DOCX" at bounding box center [820, 22] width 63 height 15
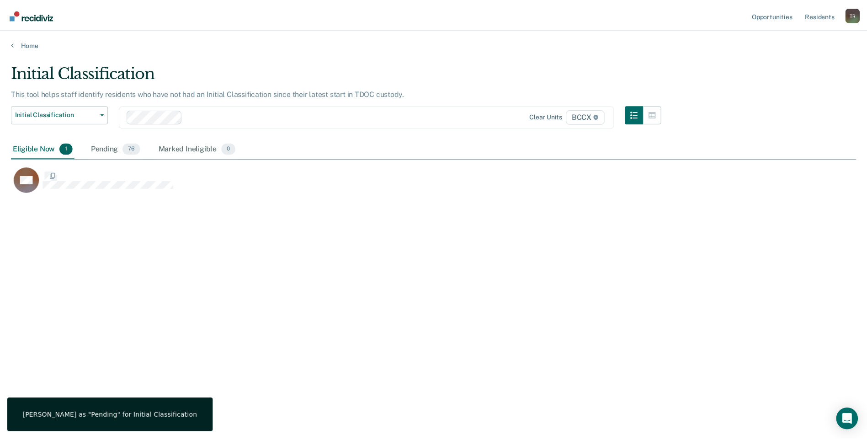
scroll to position [301, 845]
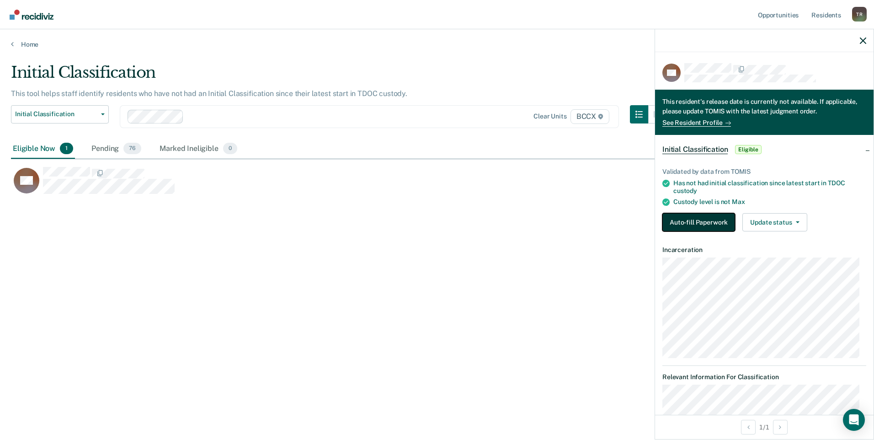
click at [676, 226] on button "Auto-fill Paperwork" at bounding box center [698, 222] width 73 height 18
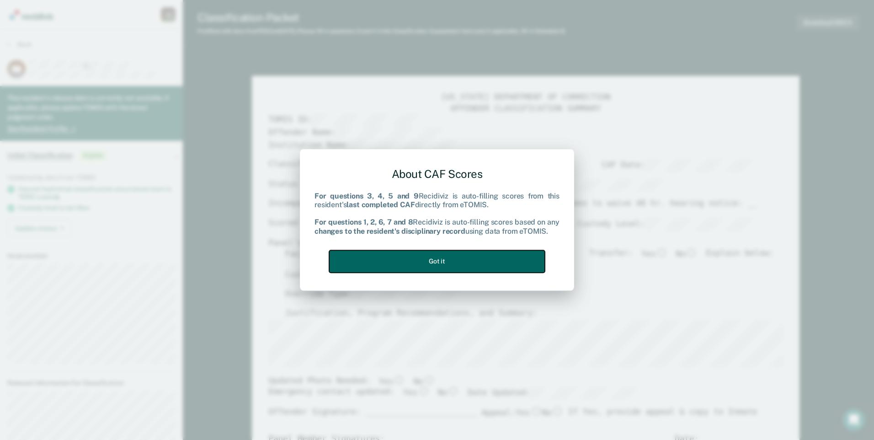
click at [506, 257] on button "Got it" at bounding box center [437, 261] width 216 height 22
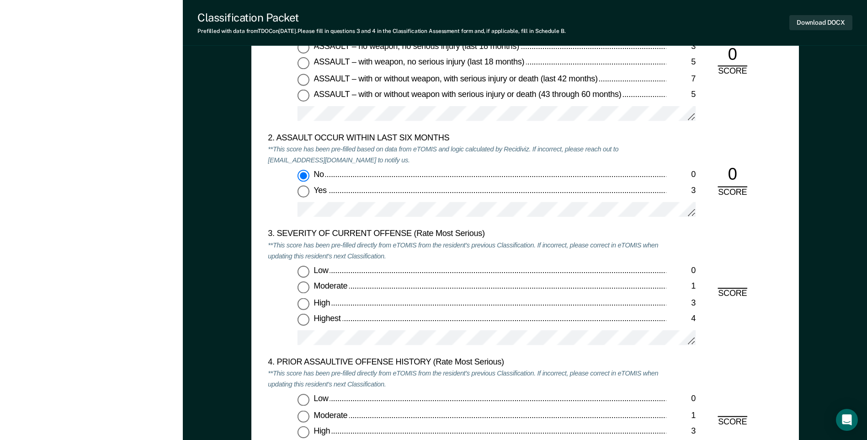
scroll to position [1051, 0]
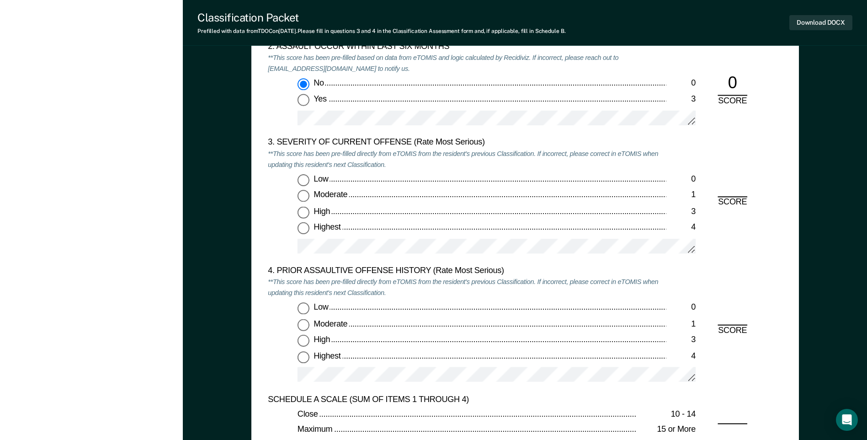
click at [303, 227] on input "Highest 4" at bounding box center [303, 229] width 12 height 12
type textarea "x"
radio input "true"
click at [308, 312] on input "Low 0" at bounding box center [303, 309] width 12 height 12
type textarea "x"
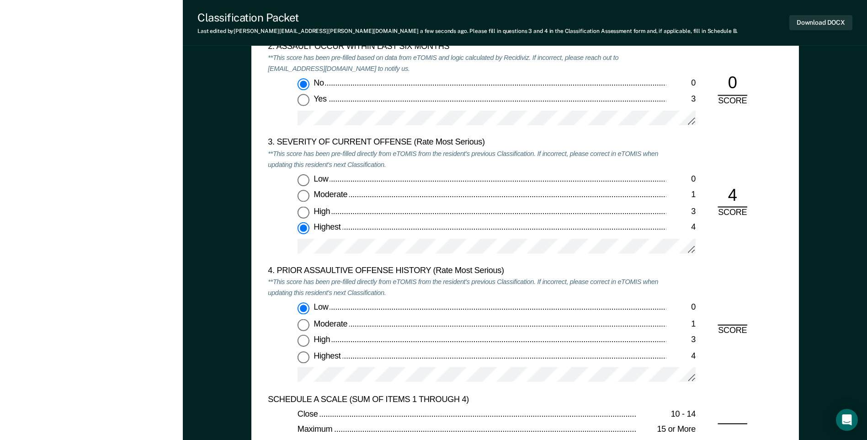
radio input "true"
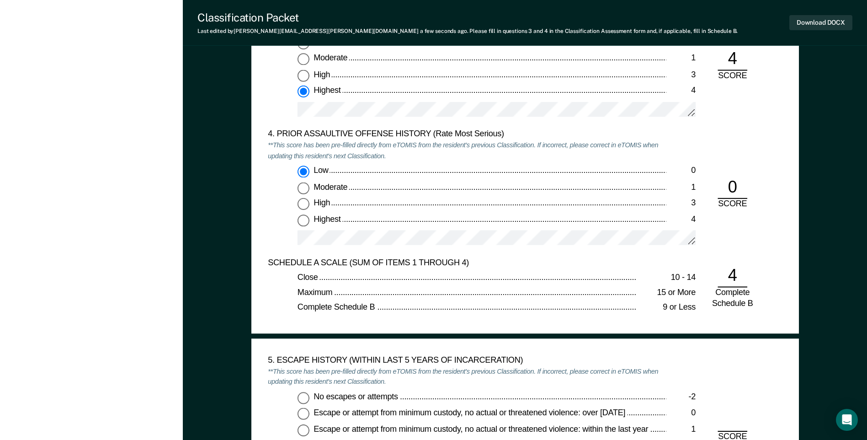
scroll to position [1188, 0]
drag, startPoint x: 304, startPoint y: 394, endPoint x: 314, endPoint y: 395, distance: 10.1
click at [303, 395] on input "No escapes or attempts -2" at bounding box center [303, 397] width 12 height 12
type textarea "x"
radio input "true"
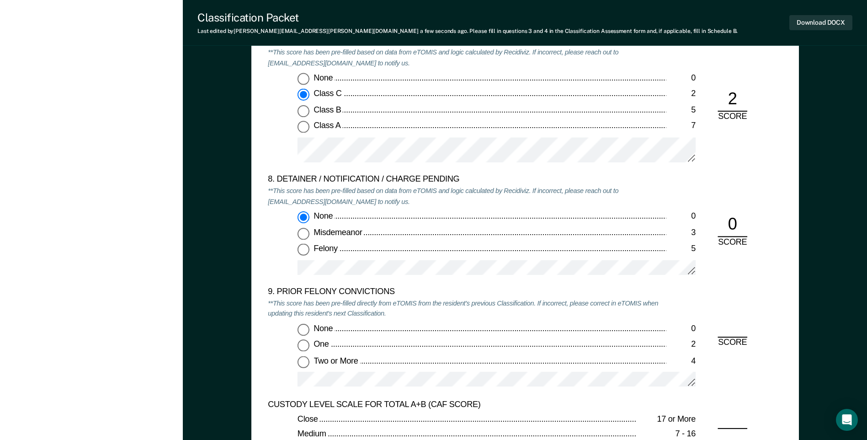
scroll to position [1919, 0]
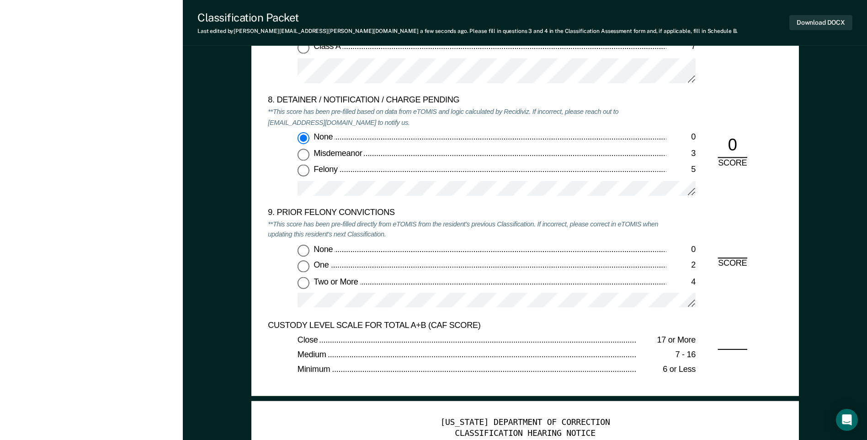
click at [308, 255] on input "None 0" at bounding box center [303, 250] width 12 height 12
type textarea "x"
radio input "true"
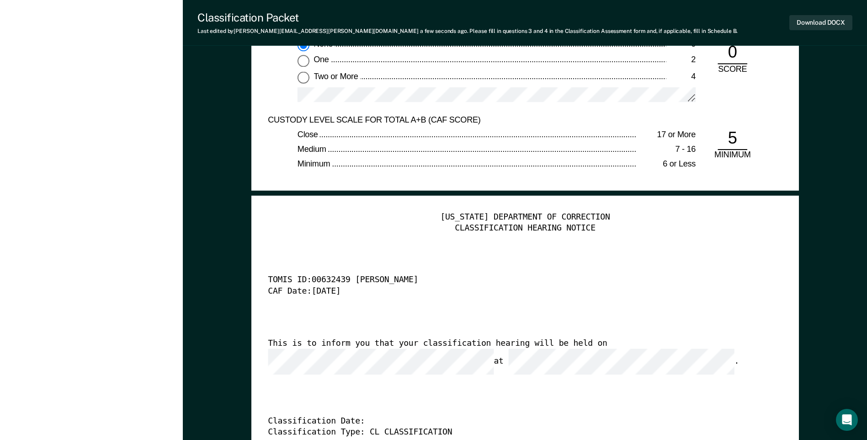
scroll to position [2148, 0]
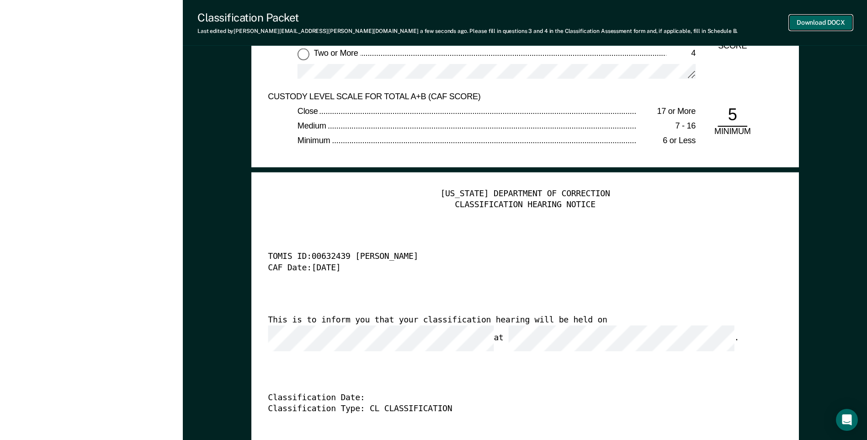
click at [818, 27] on button "Download DOCX" at bounding box center [820, 22] width 63 height 15
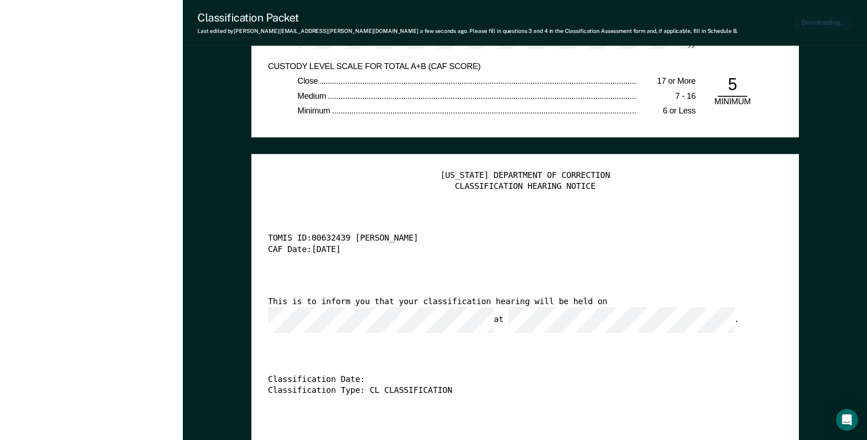
type textarea "x"
